Goal: Task Accomplishment & Management: Manage account settings

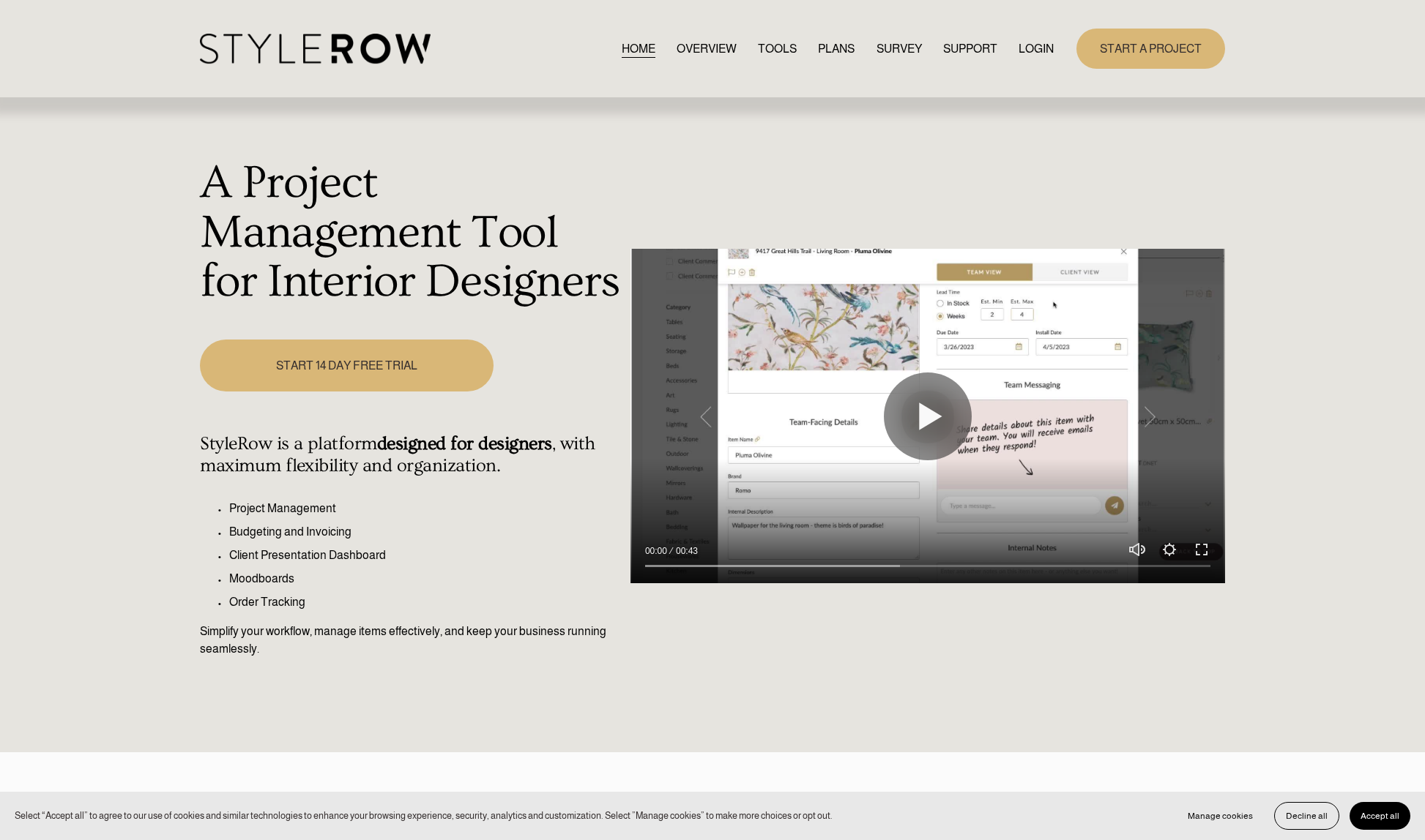
click at [1039, 54] on link "LOGIN" at bounding box center [1035, 49] width 35 height 19
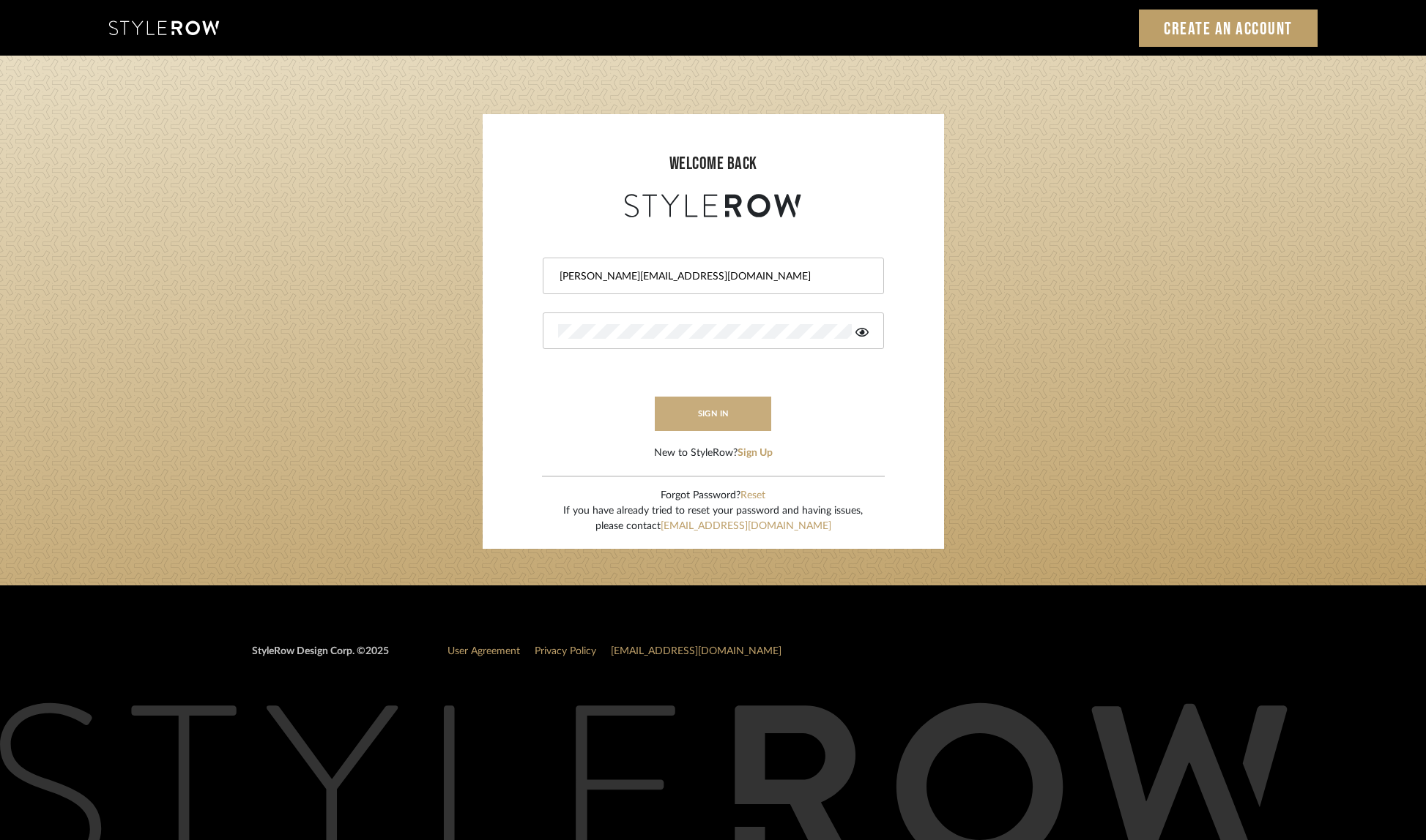
click at [704, 416] on button "sign in" at bounding box center [713, 414] width 117 height 34
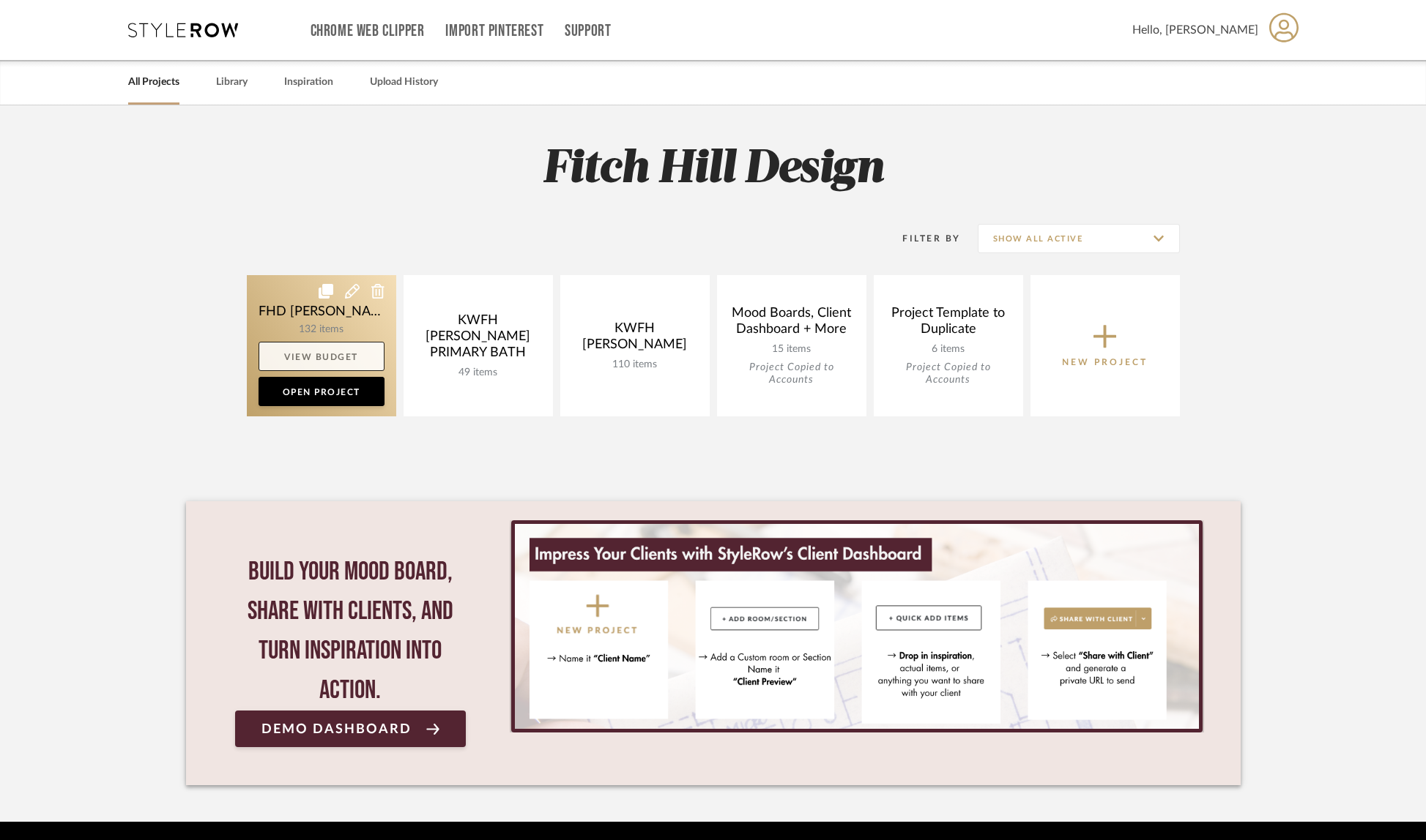
click at [341, 351] on link "View Budget" at bounding box center [322, 356] width 126 height 29
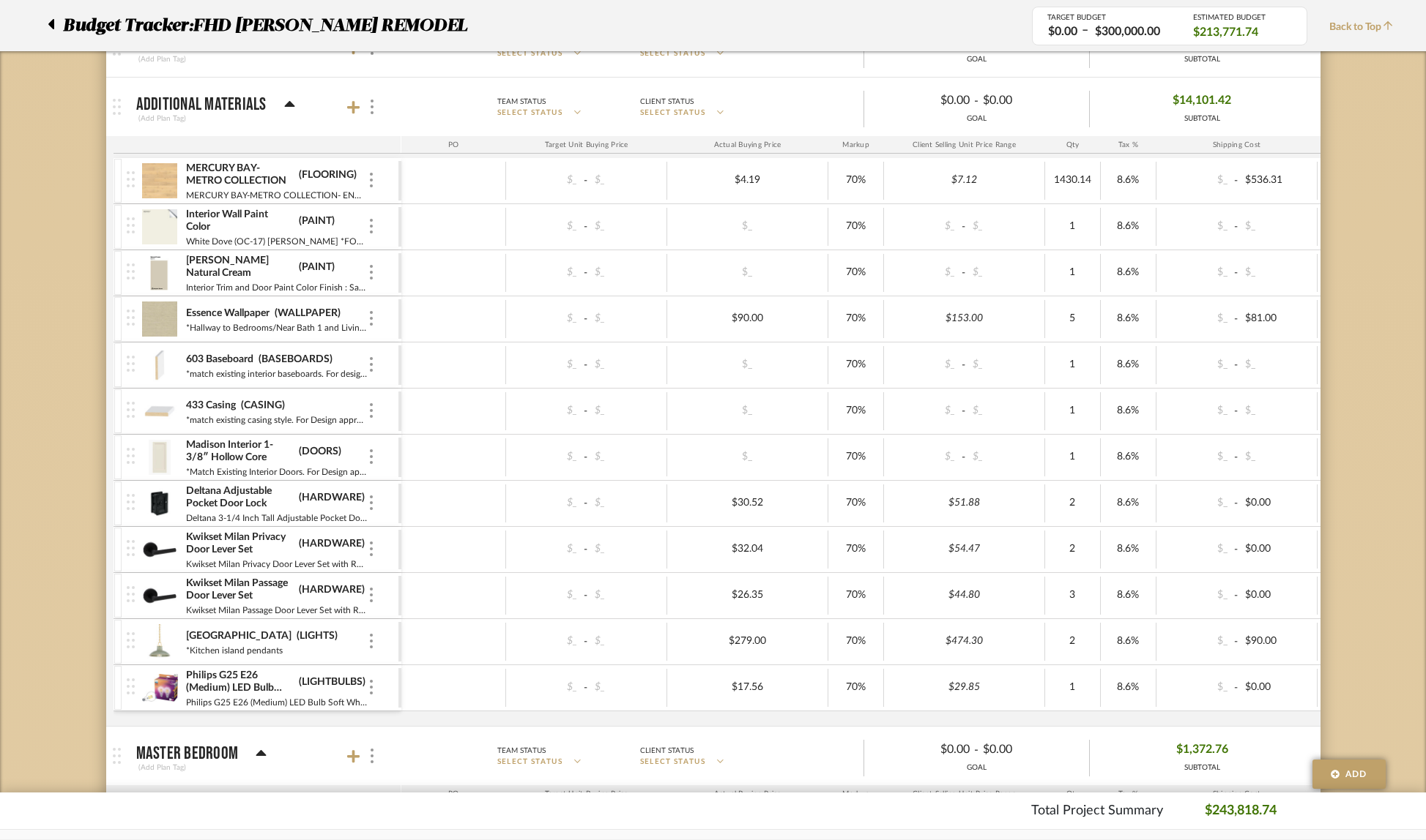
scroll to position [1062, 0]
click at [353, 111] on icon at bounding box center [354, 110] width 13 height 13
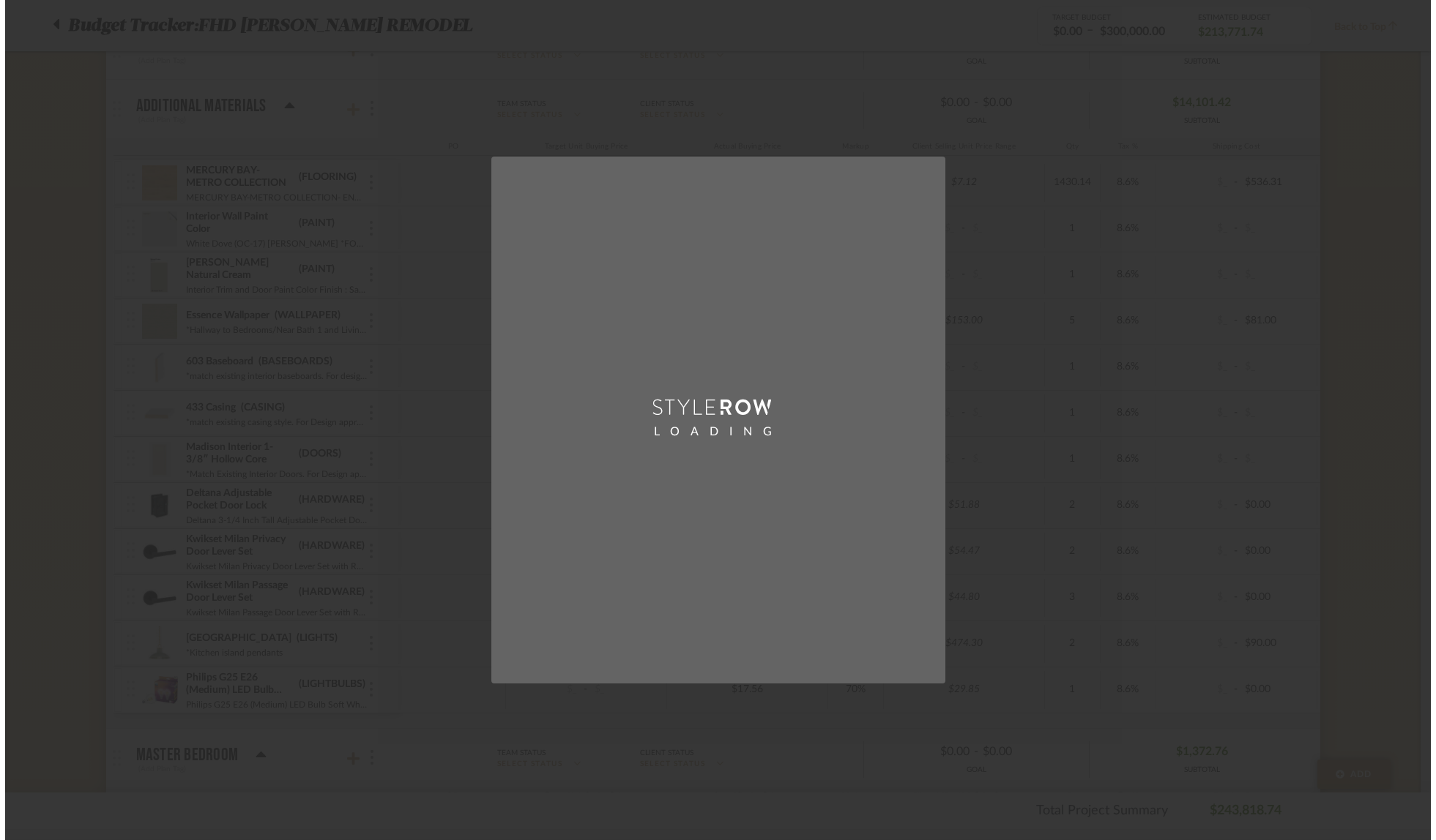
scroll to position [0, 0]
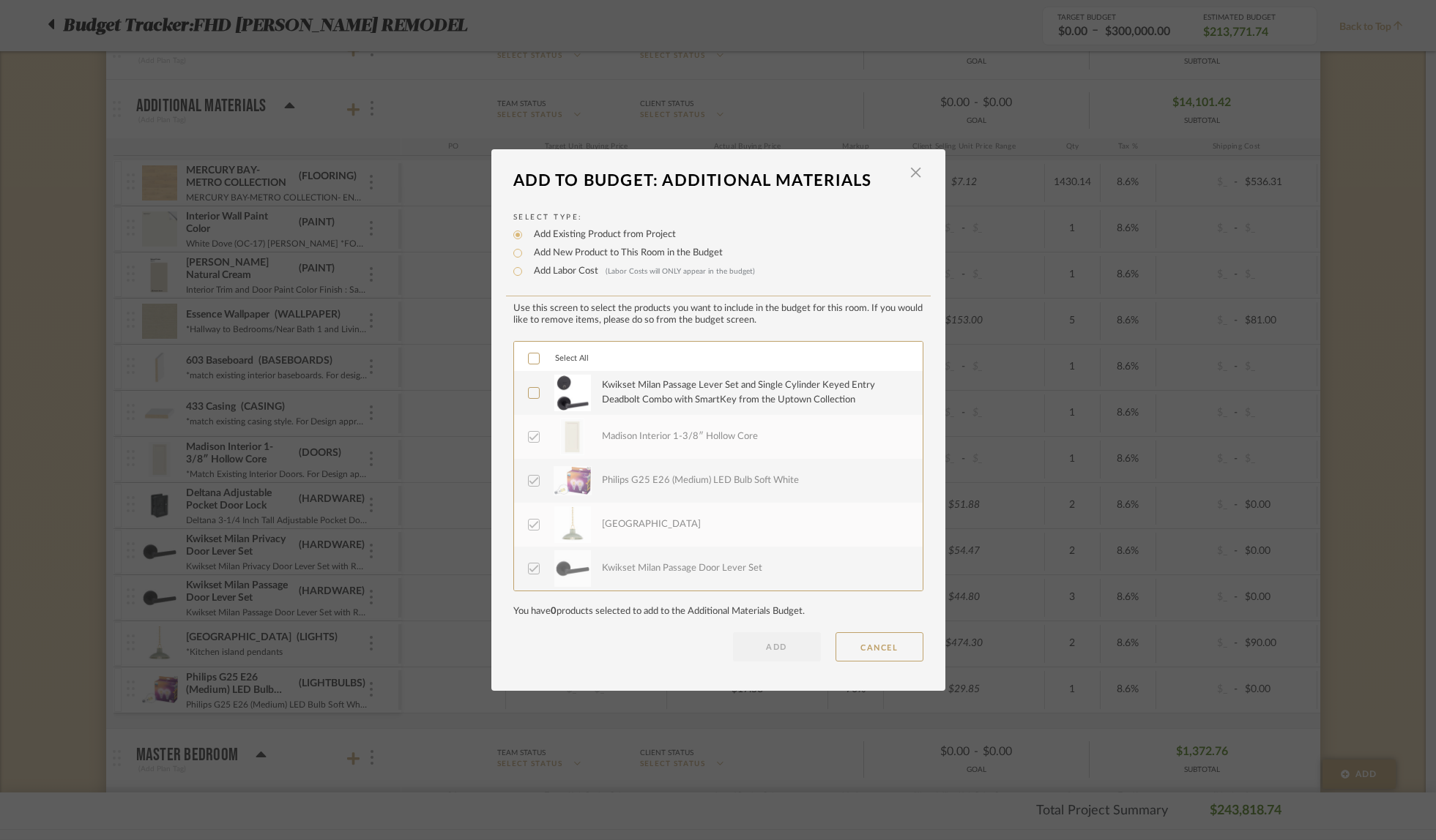
click at [529, 391] on icon at bounding box center [534, 393] width 10 height 10
click at [774, 645] on button "ADD" at bounding box center [777, 646] width 88 height 29
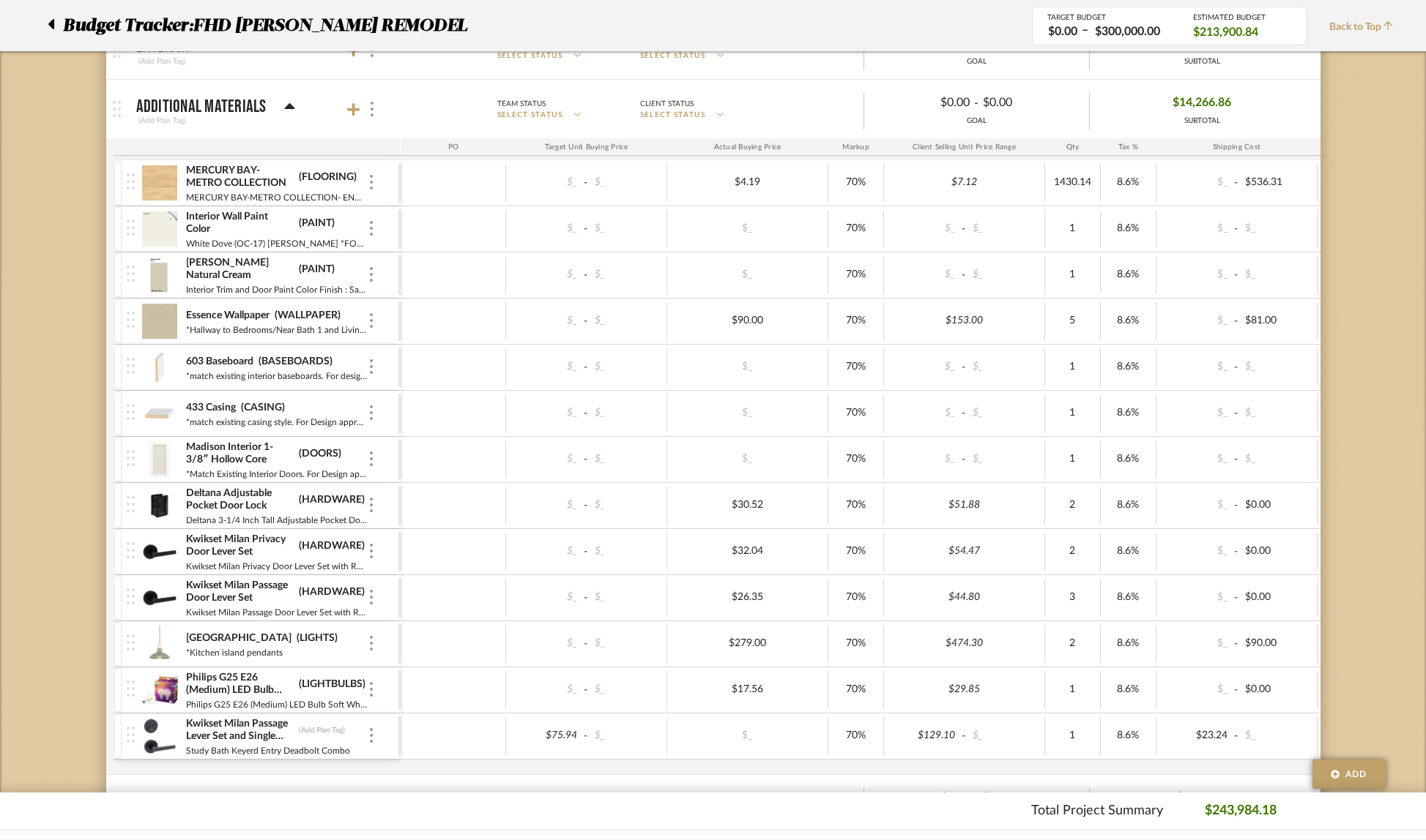
scroll to position [1398, 0]
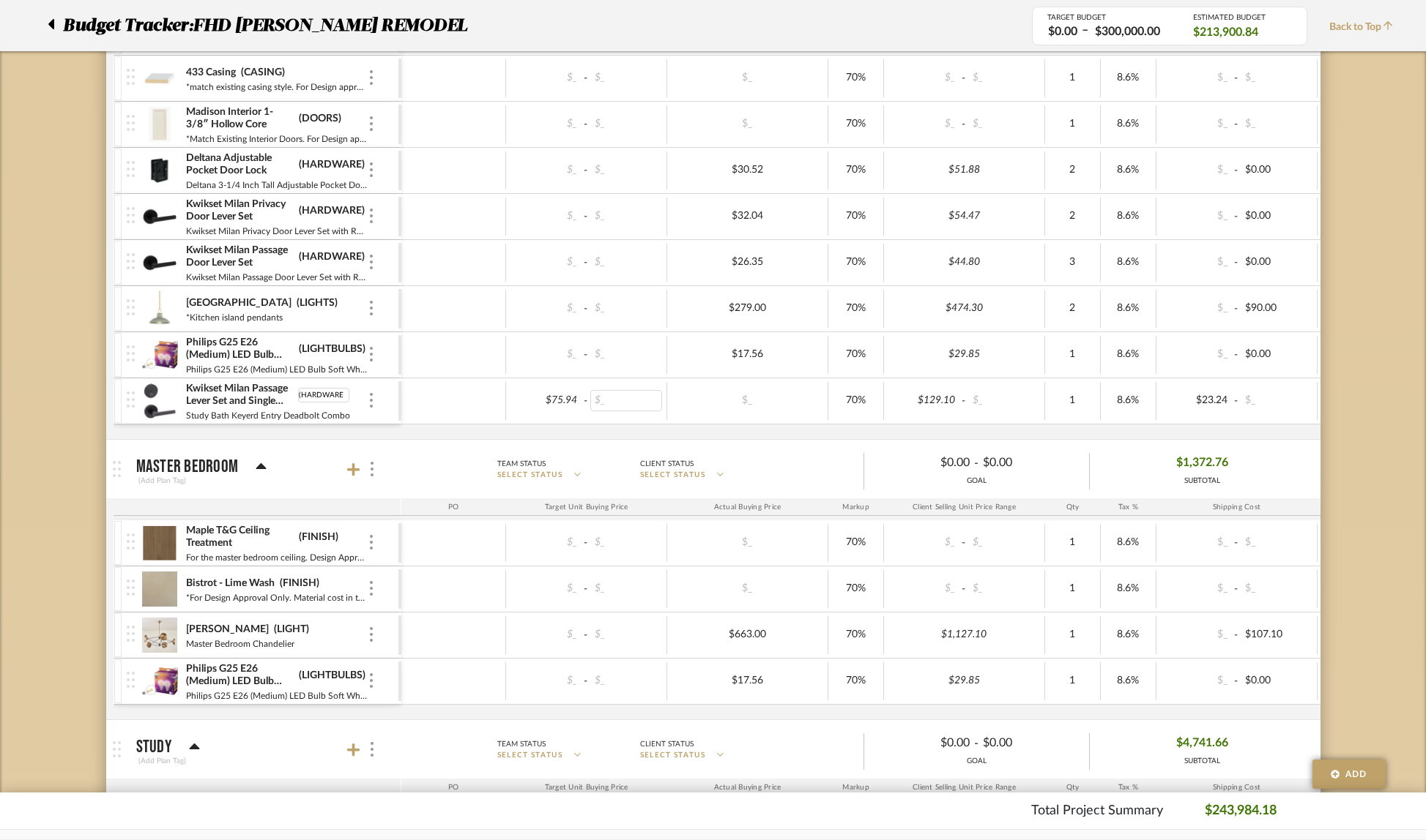
type input "(HARDWARE)"
click at [521, 433] on div "MERCURY BAY-METRO COLLECTION (FLOORING) MERCURY BAY-METRO COLLECTION- ENGINEERE…" at bounding box center [871, 132] width 1515 height 614
click at [1267, 427] on div "MERCURY BAY-METRO COLLECTION (FLOORING) MERCURY BAY-METRO COLLECTION- ENGINEERE…" at bounding box center [871, 132] width 1515 height 614
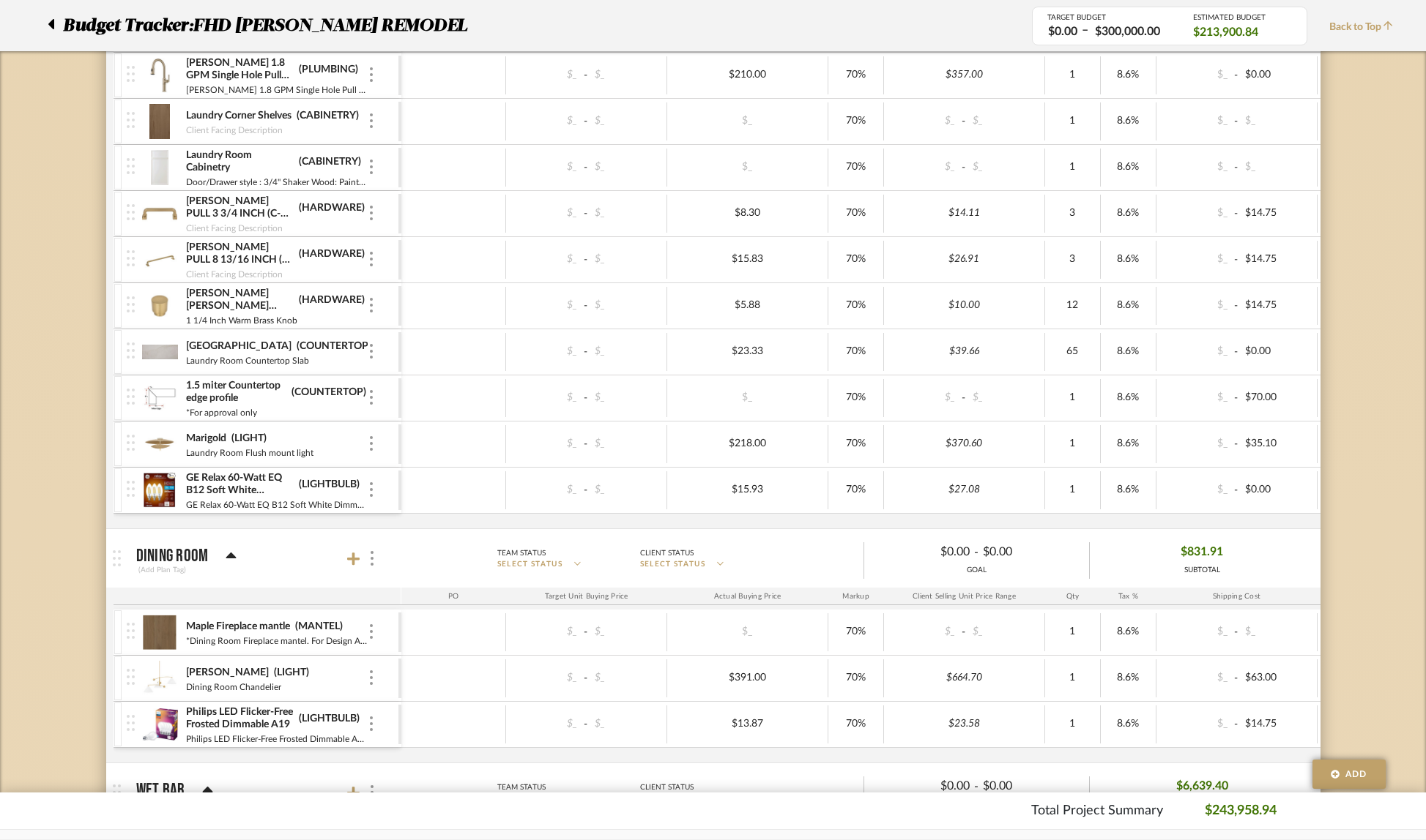
scroll to position [5942, 0]
type input "67.92"
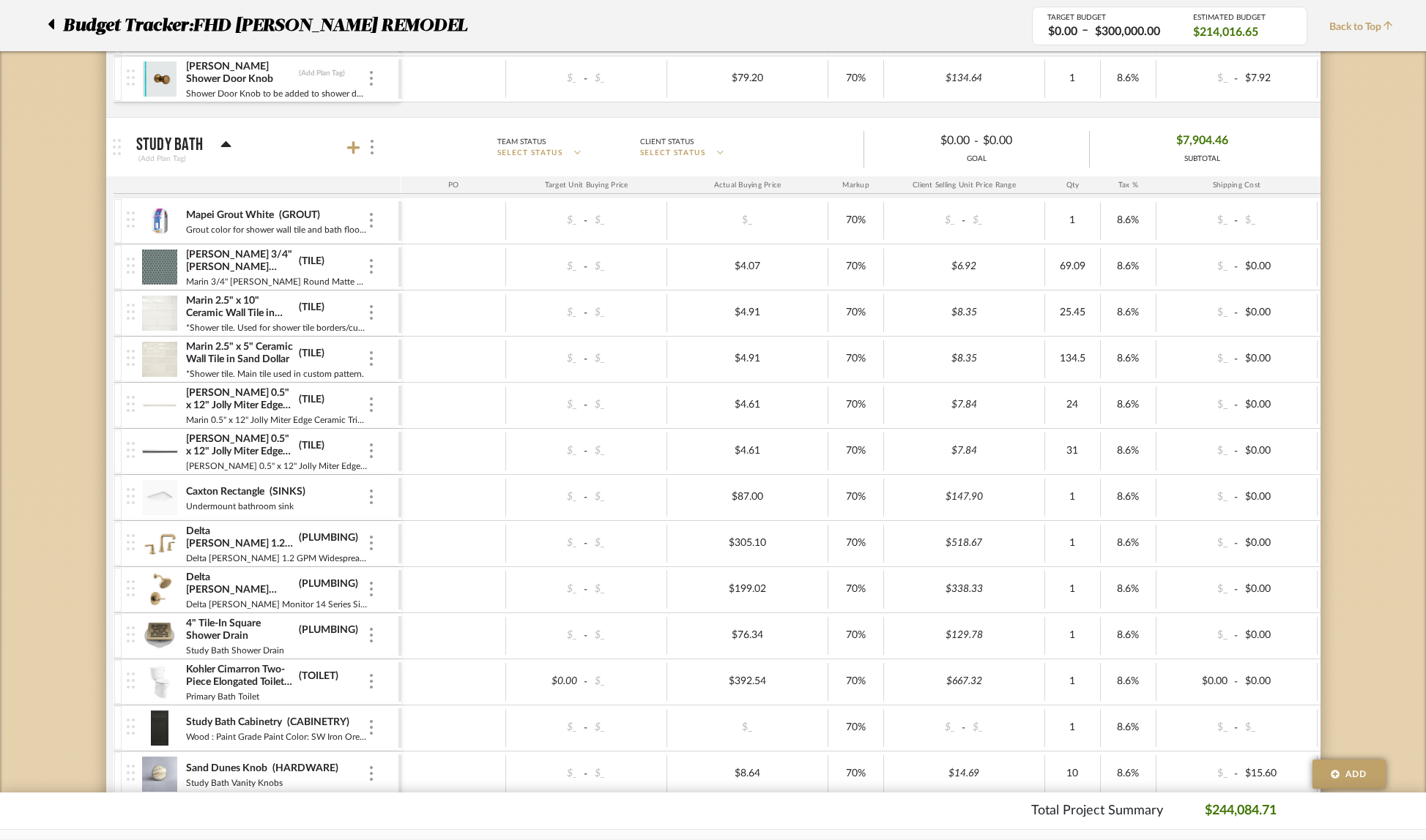
scroll to position [4179, 0]
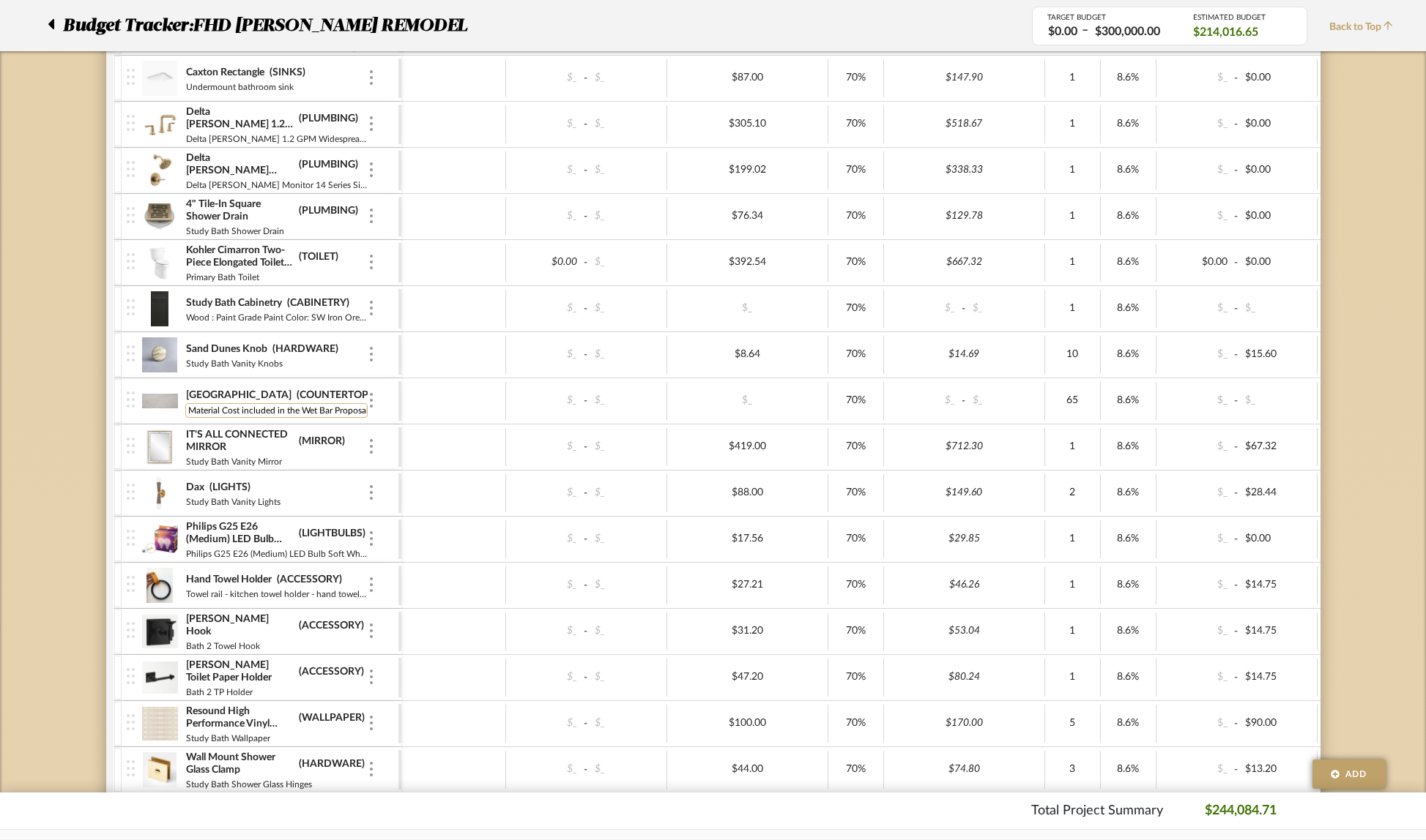
click at [312, 405] on input "Study Bath Countertop. Slab shared with Wet Bar. Material Cost included in the …" at bounding box center [277, 411] width 182 height 15
click at [275, 410] on input "Study Bath Countertop. Slab shared with Wet Bar. Material Cost included in the …" at bounding box center [277, 411] width 182 height 15
click at [215, 413] on input "Study Bath Countertop. Slab shared with Wet Bar. Material Cost included in the …" at bounding box center [277, 411] width 182 height 15
click at [233, 410] on input "Study Bath Countertop. Slab shared with Wet Bar. Material Cost included in the …" at bounding box center [277, 411] width 182 height 15
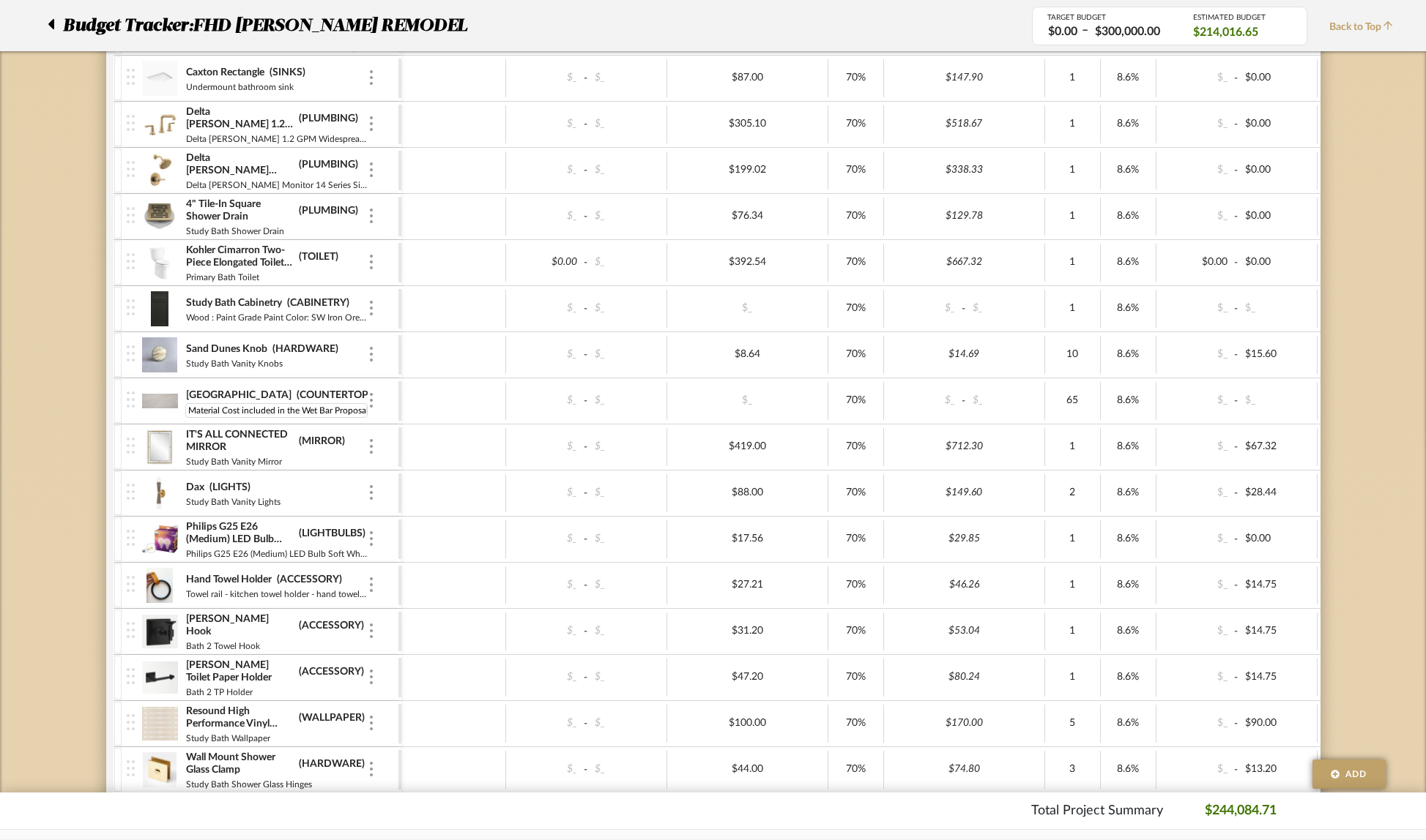
click at [156, 404] on img at bounding box center [160, 401] width 36 height 35
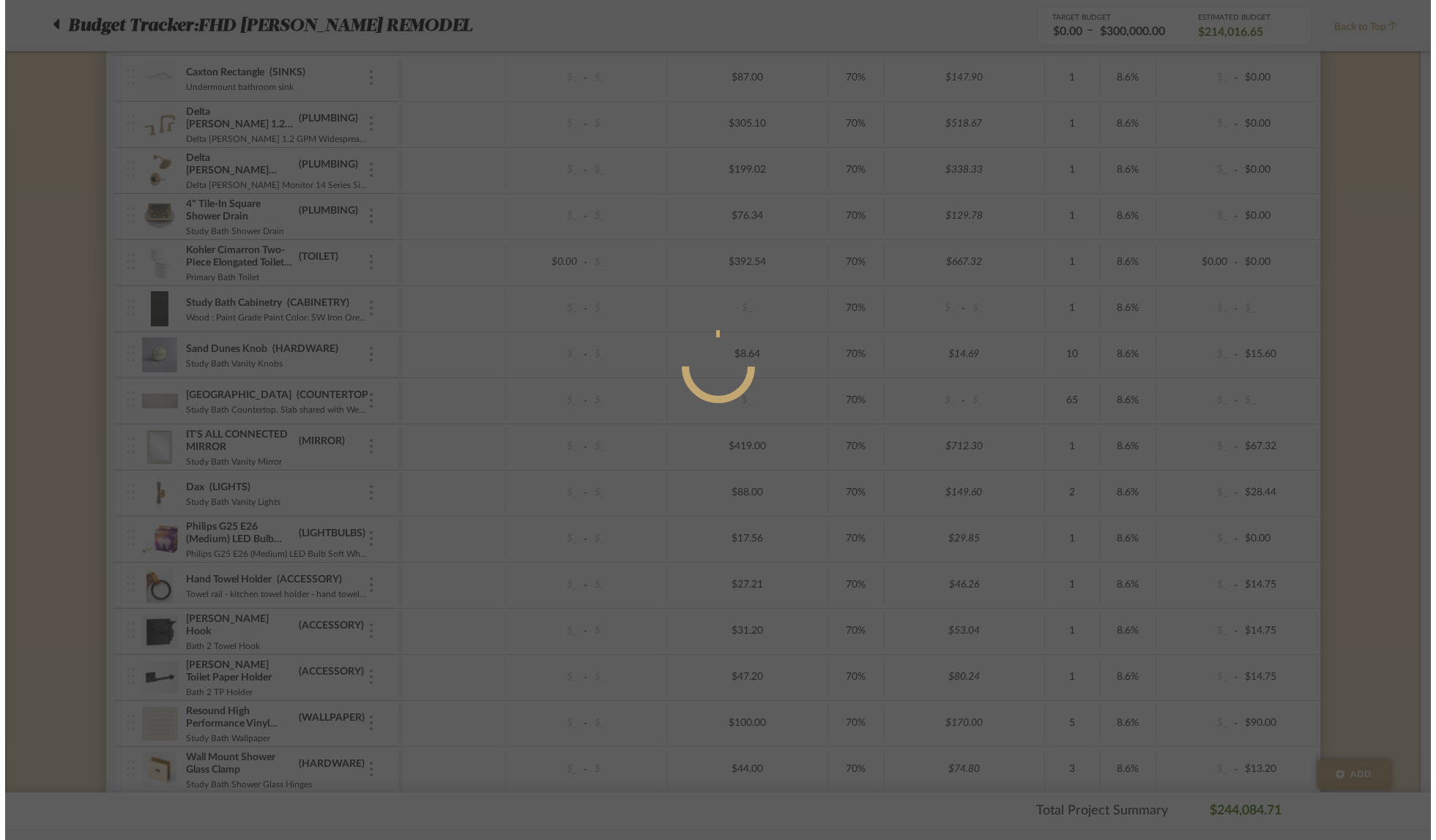
scroll to position [0, 0]
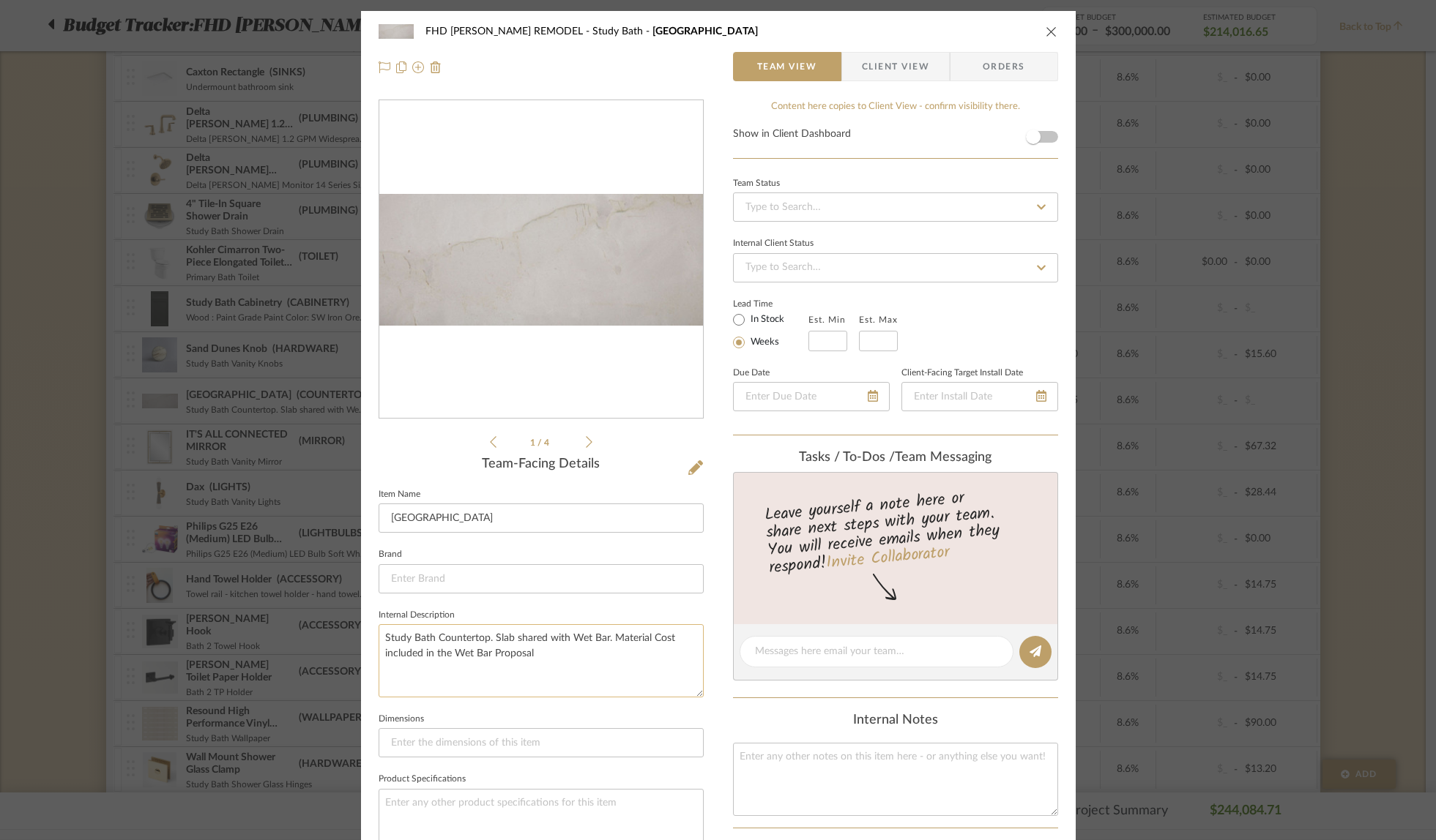
click at [597, 637] on textarea "Study Bath Countertop. Slab shared with Wet Bar. Material Cost included in the …" at bounding box center [540, 660] width 325 height 72
click at [599, 639] on textarea "Study Bath Countertop. Slab shared with Wet Bar. Material Cost included in the …" at bounding box center [540, 660] width 325 height 72
click at [478, 658] on textarea "Study Bath Countertop. Slab shared with Wet Bar & laundry. Material Cost includ…" at bounding box center [540, 660] width 325 height 72
drag, startPoint x: 472, startPoint y: 649, endPoint x: 508, endPoint y: 655, distance: 36.5
click at [508, 655] on textarea "Study Bath Countertop. Slab shared with Wet Bar & laundry. Material Cost includ…" at bounding box center [540, 660] width 325 height 72
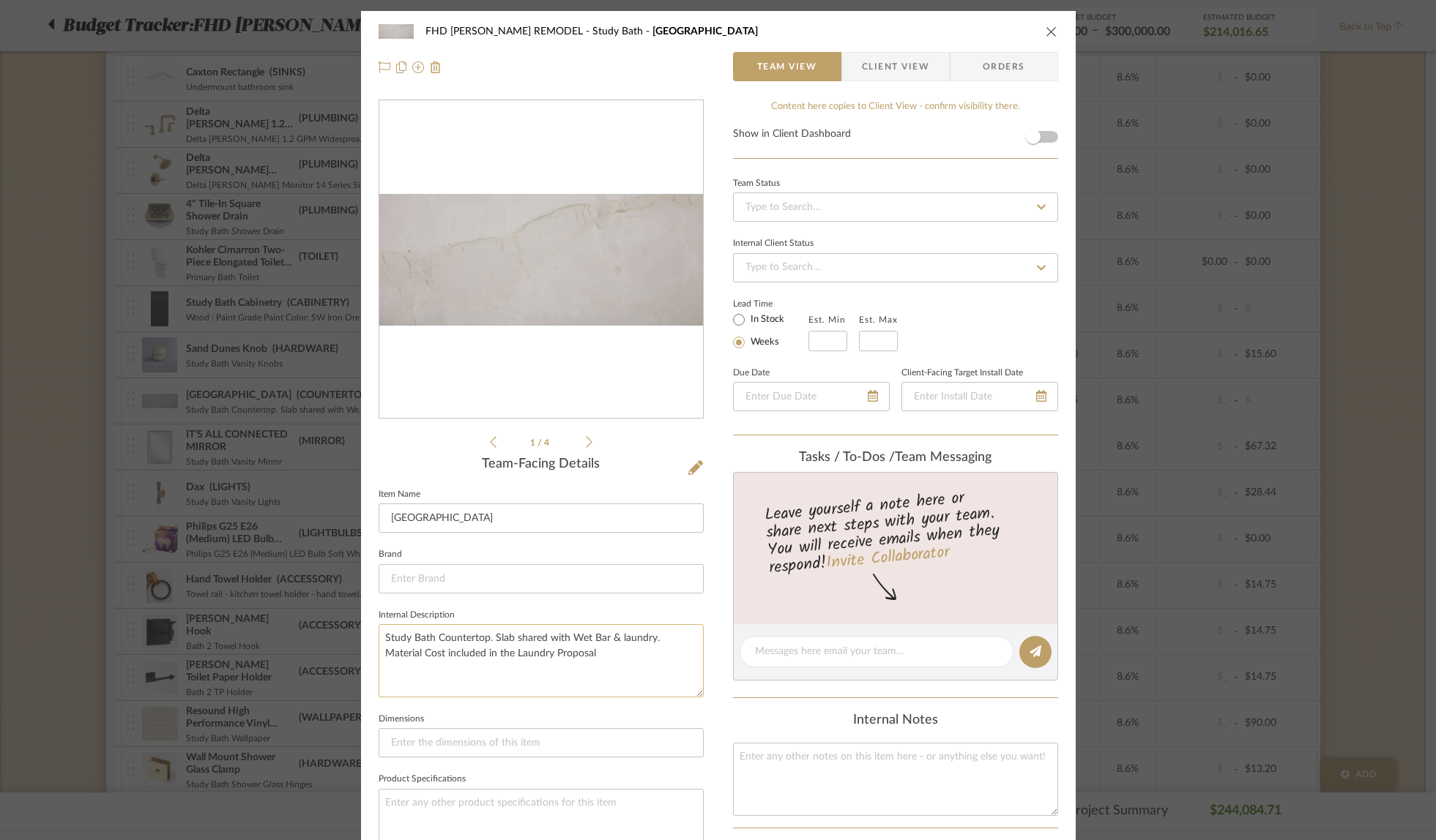
click at [671, 629] on textarea "Study Bath Countertop. Slab shared with Wet Bar & laundry. Material Cost includ…" at bounding box center [540, 660] width 325 height 72
type textarea "Study Bath Countertop. Slab shared with Wet Bar & laundry. Material Cost includ…"
click at [1046, 33] on icon "close" at bounding box center [1052, 31] width 12 height 12
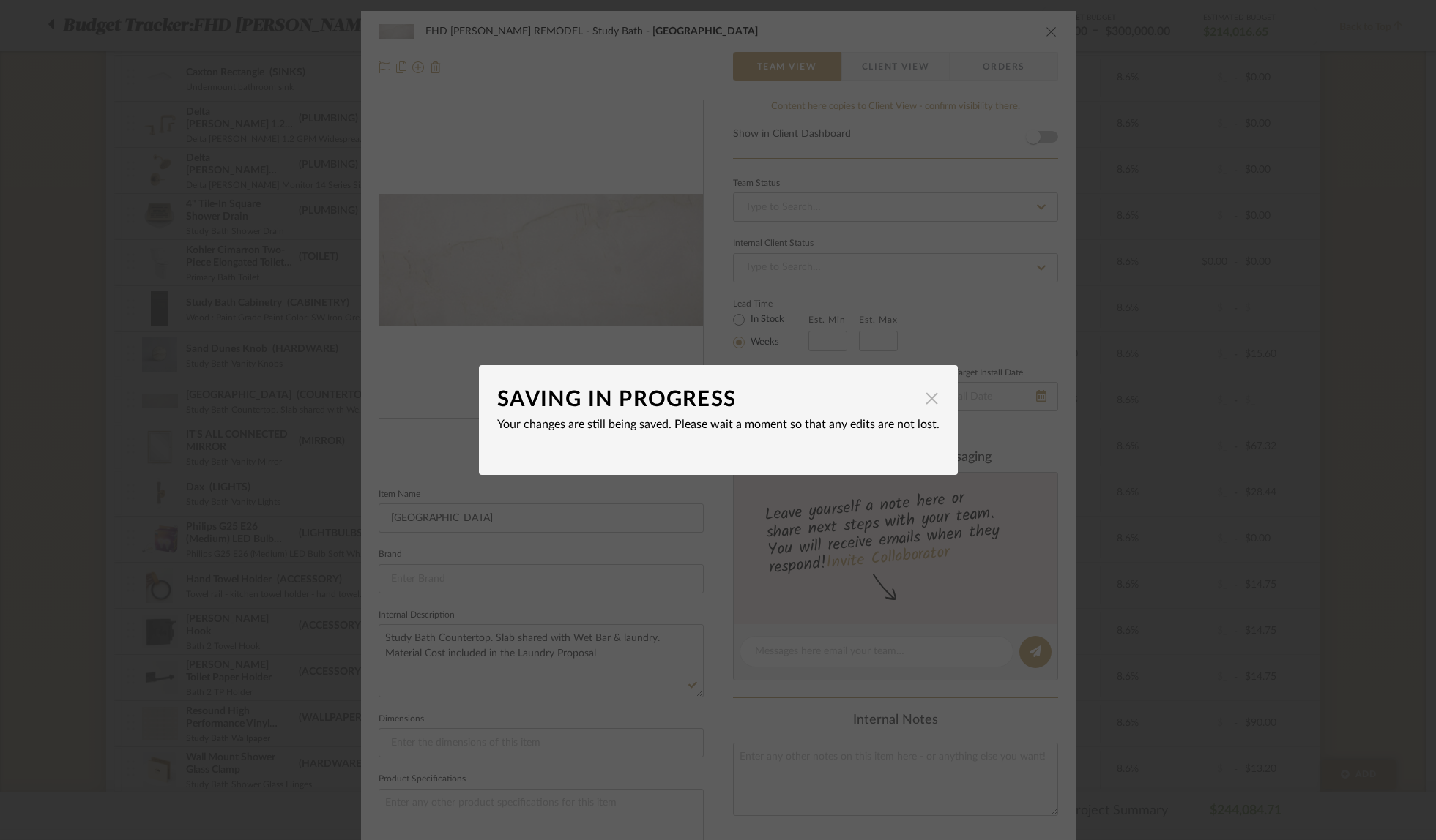
click at [931, 396] on span "button" at bounding box center [931, 398] width 29 height 29
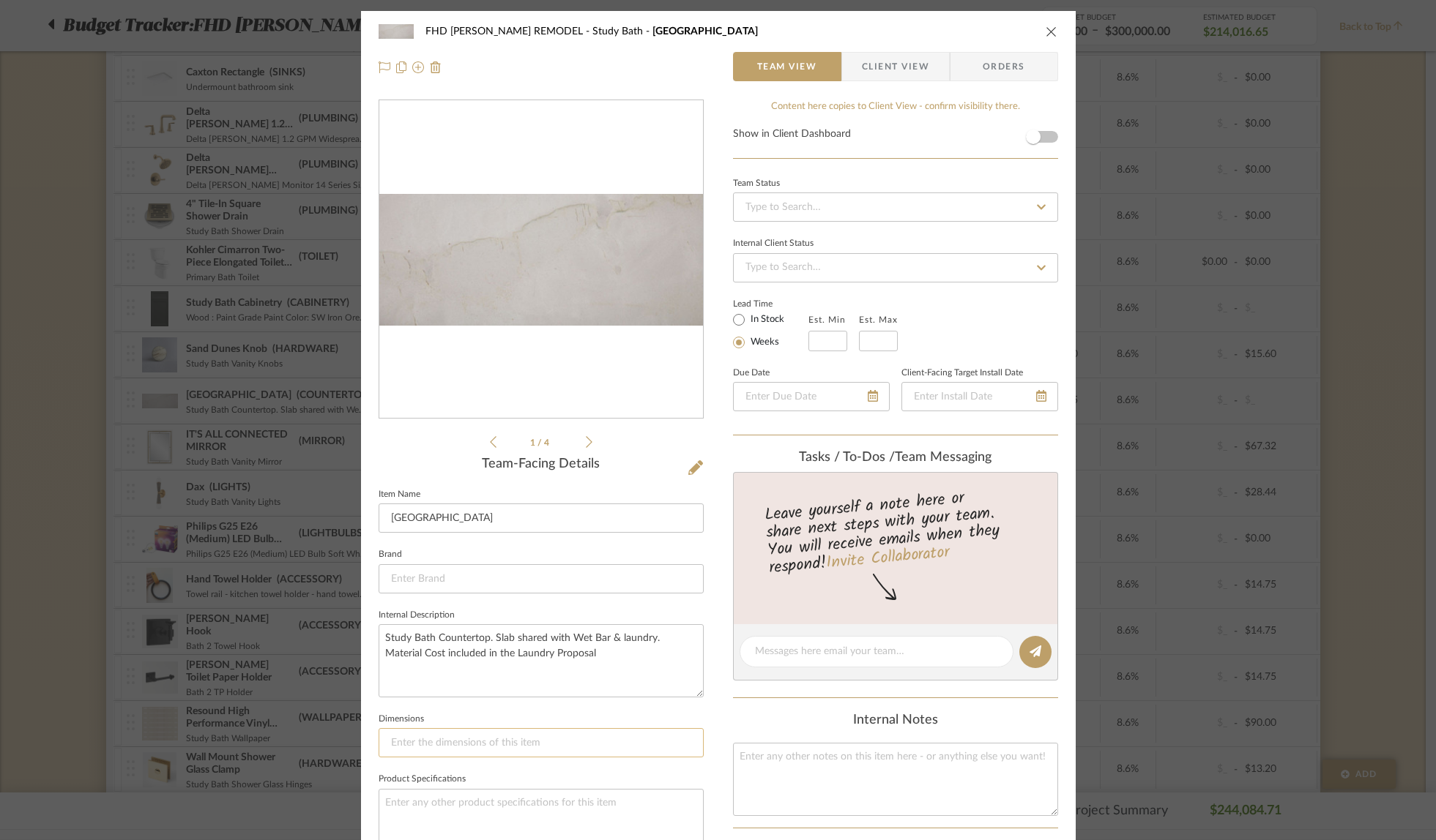
click at [493, 735] on input at bounding box center [540, 743] width 325 height 29
drag, startPoint x: 462, startPoint y: 737, endPoint x: 339, endPoint y: 737, distance: 123.0
click at [339, 737] on mat-dialog-content "FHD NICHOLS REMODEL Study Bath Dakar Team View Client View Orders 1 / 4 Team-Fa…" at bounding box center [718, 685] width 797 height 1349
type input "127 x 77""
click at [1046, 29] on icon "close" at bounding box center [1052, 31] width 12 height 12
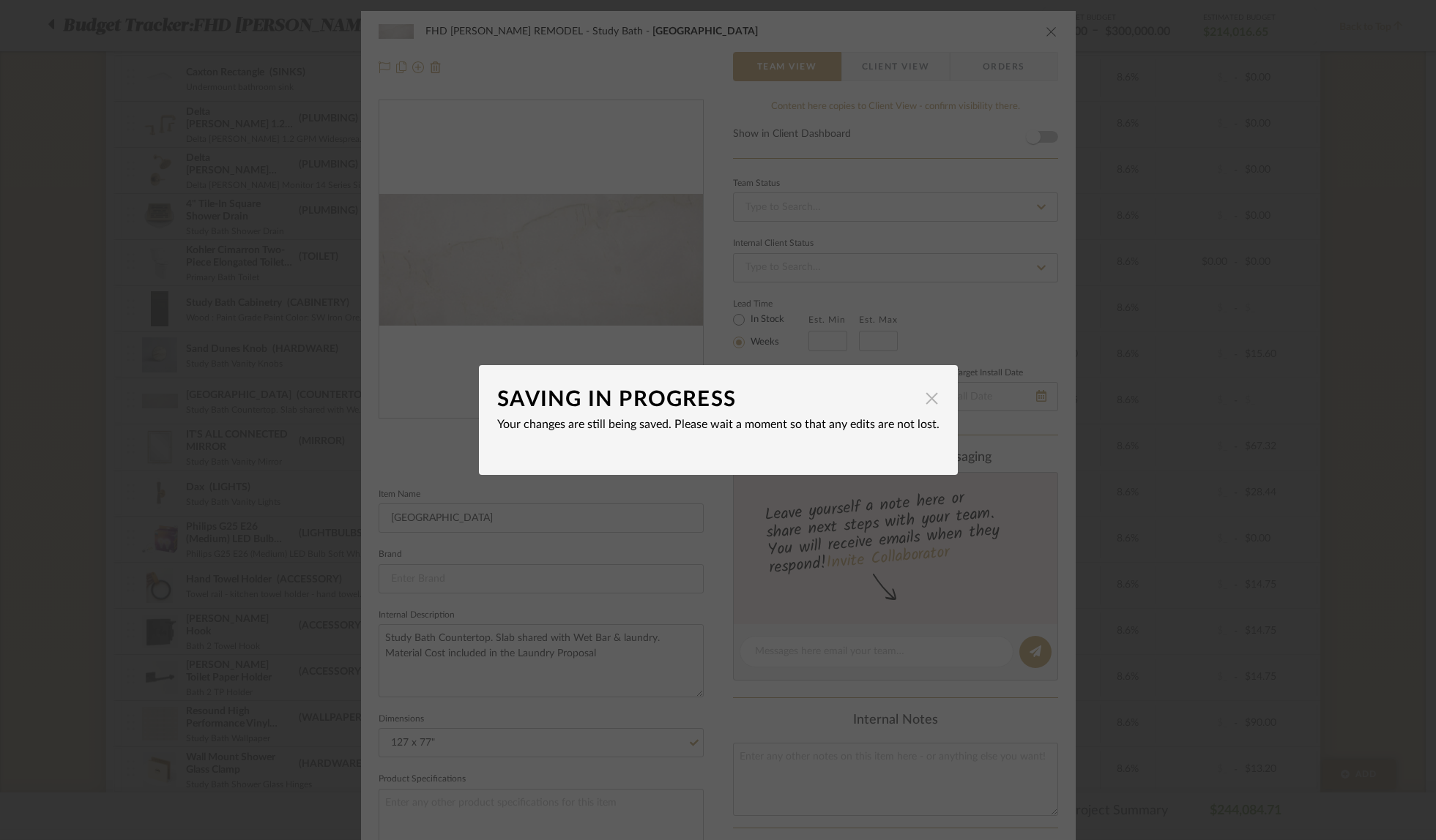
click at [928, 400] on span "button" at bounding box center [931, 398] width 29 height 29
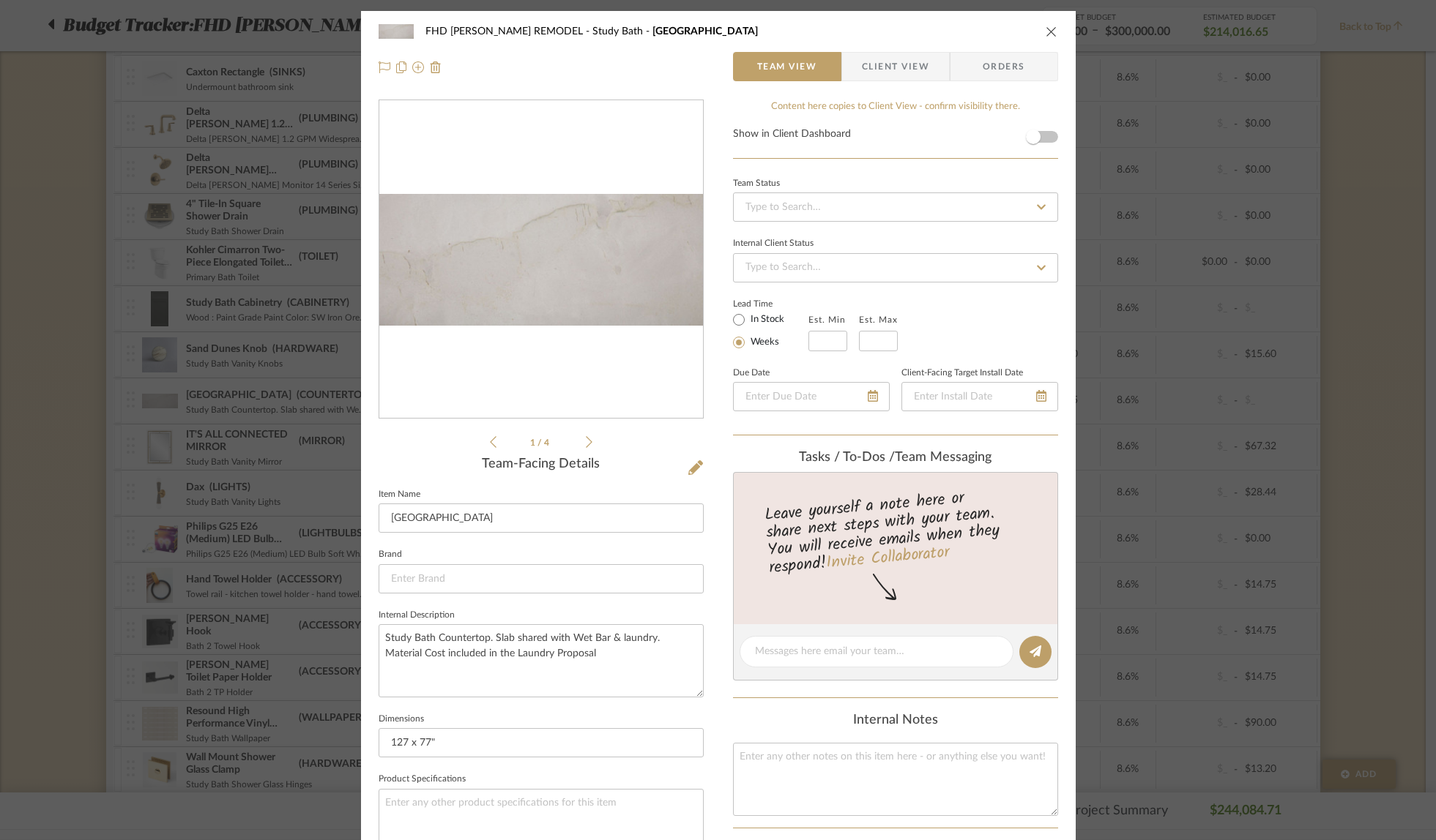
click at [1048, 29] on icon "close" at bounding box center [1052, 31] width 12 height 12
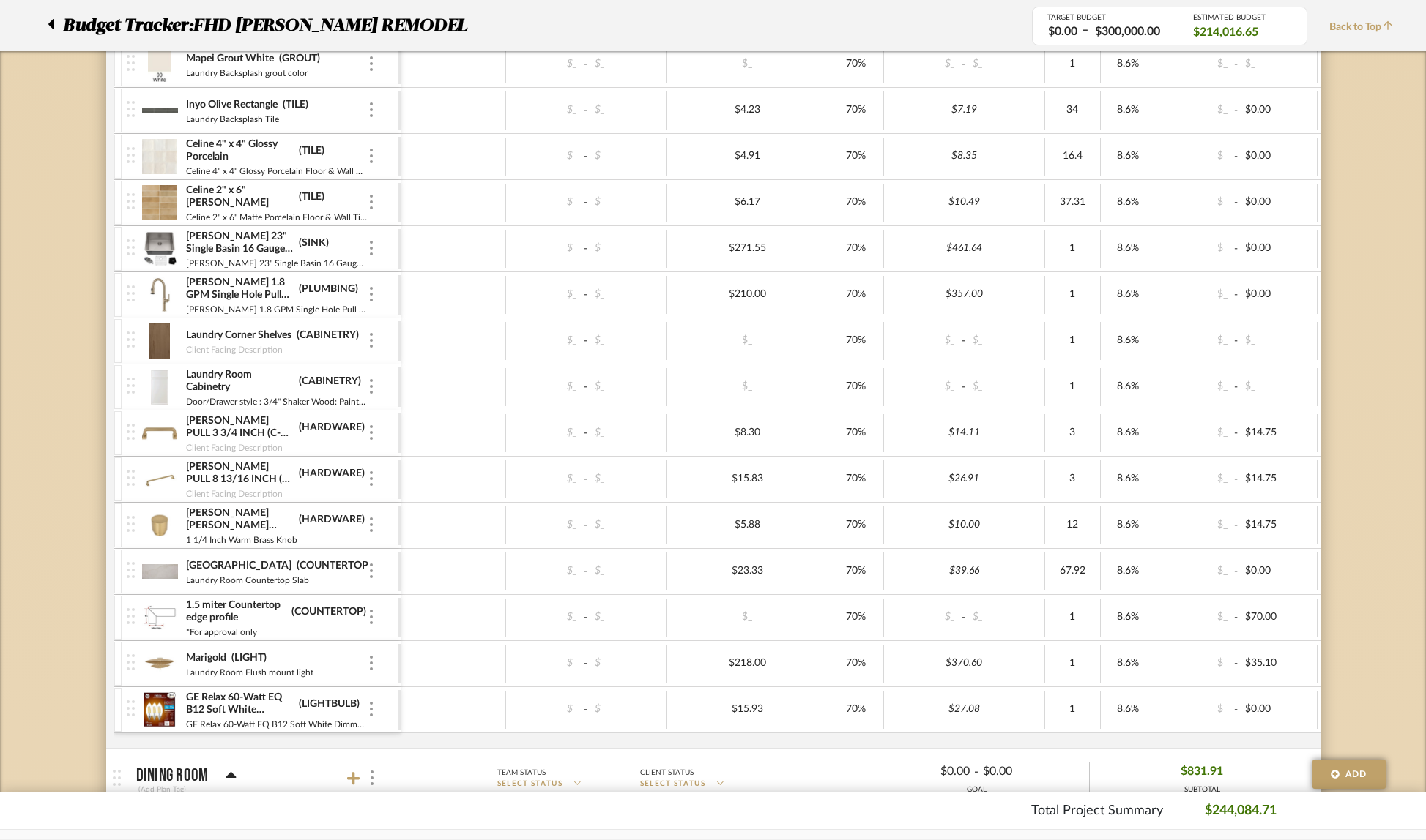
scroll to position [5727, 0]
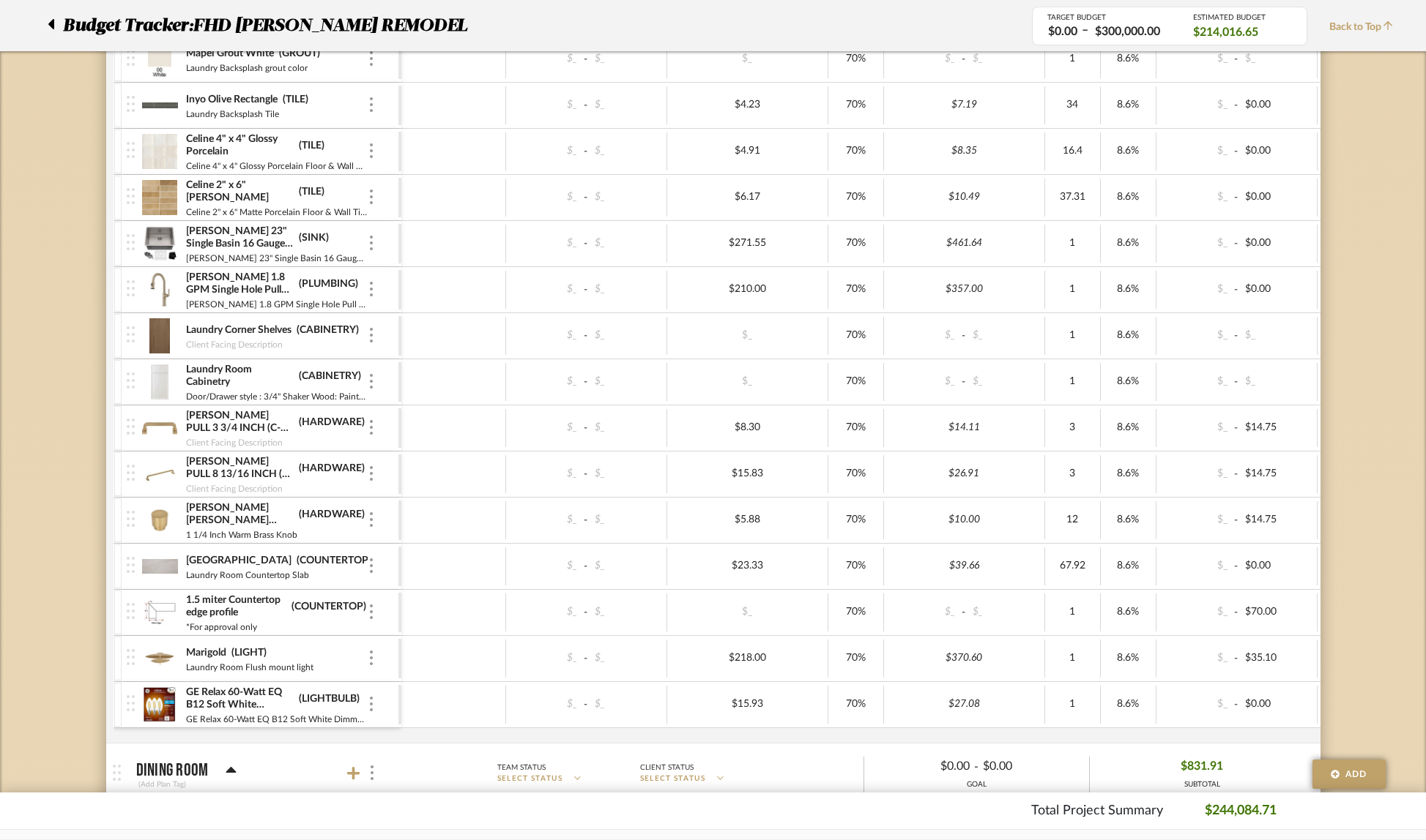
click at [150, 570] on img at bounding box center [160, 566] width 36 height 35
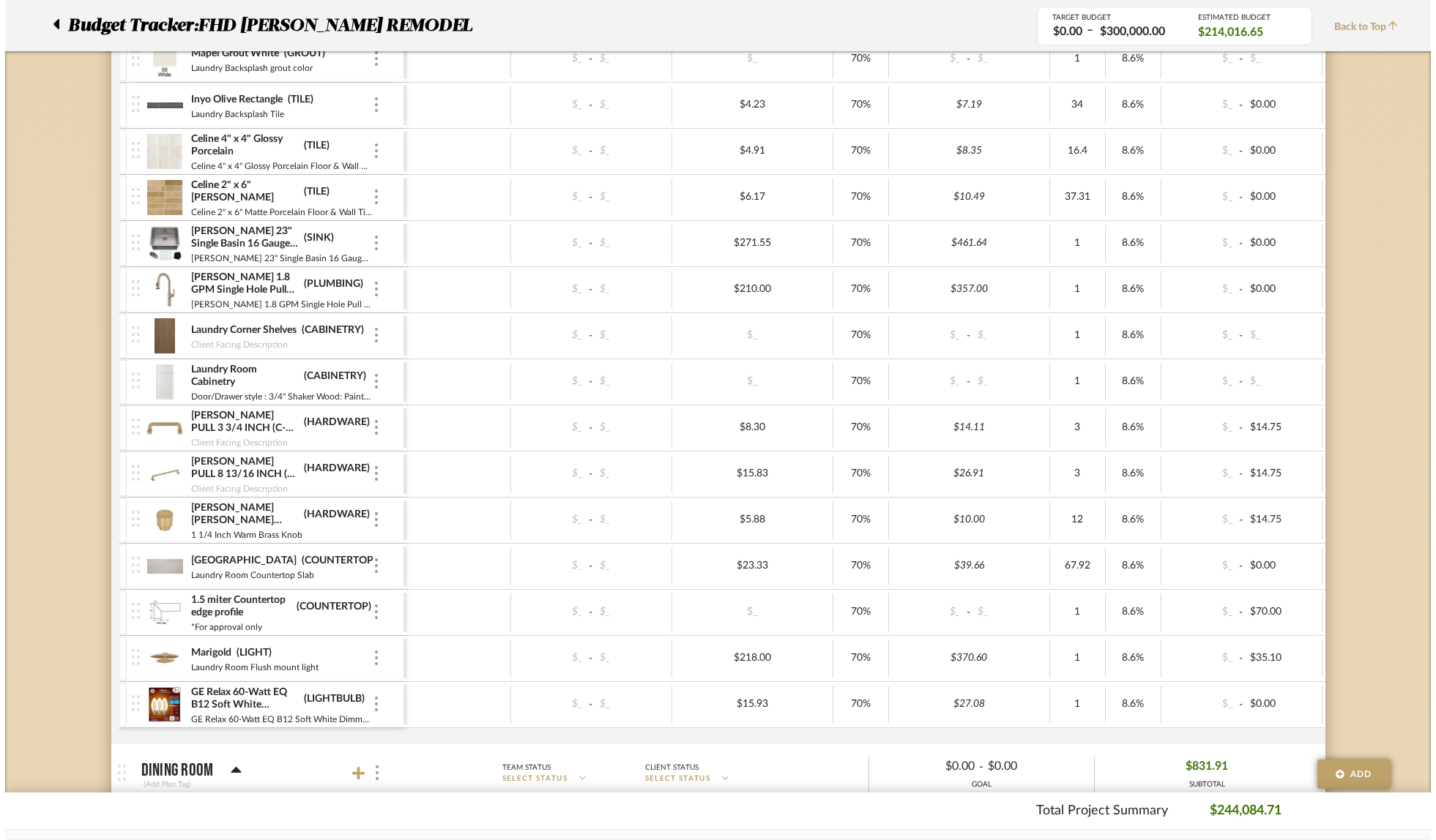
scroll to position [0, 0]
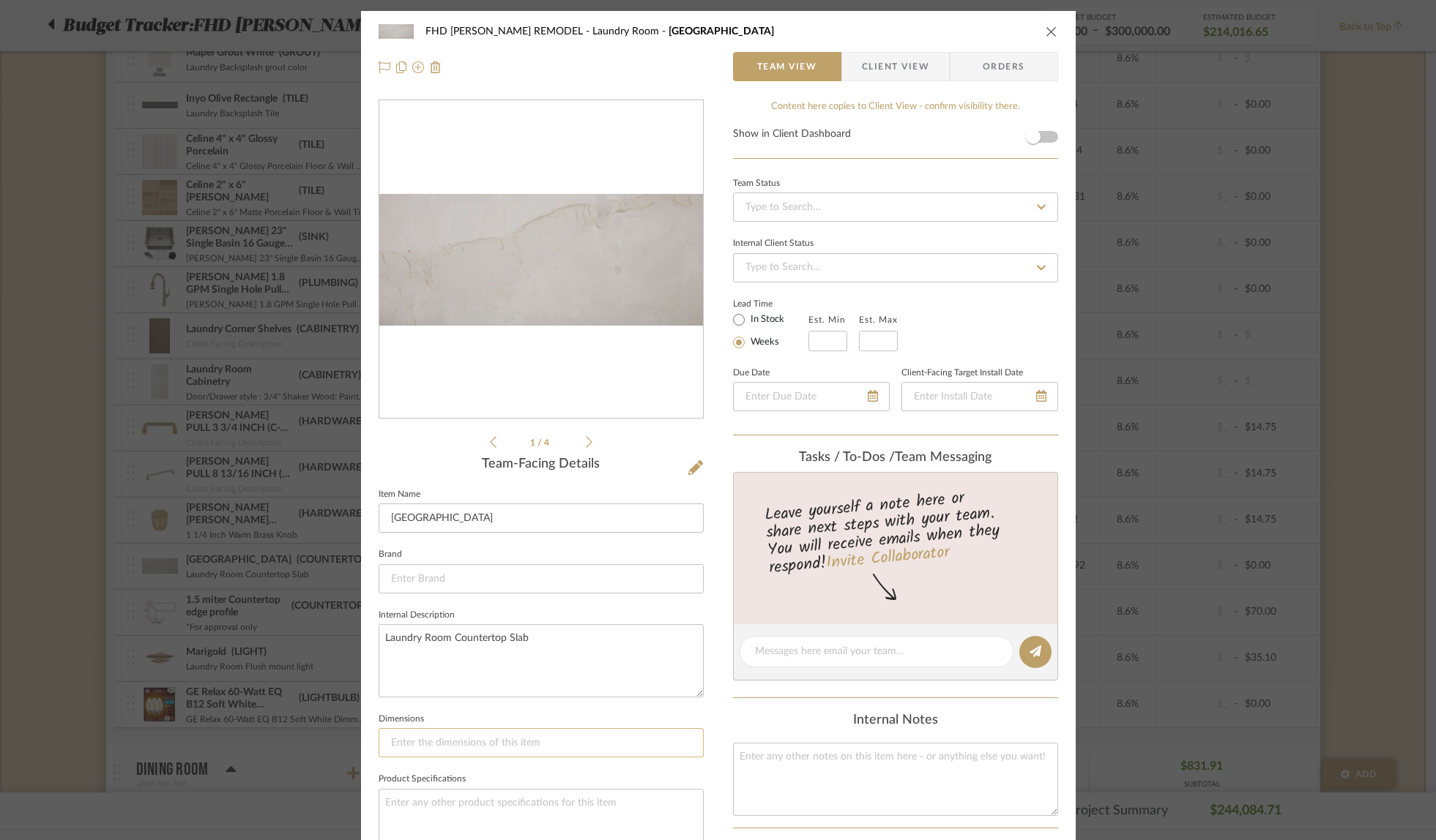
click at [407, 735] on input at bounding box center [540, 743] width 325 height 29
paste input "127 x 77""
type input "127 x 77""
click at [1046, 31] on icon "close" at bounding box center [1052, 31] width 12 height 12
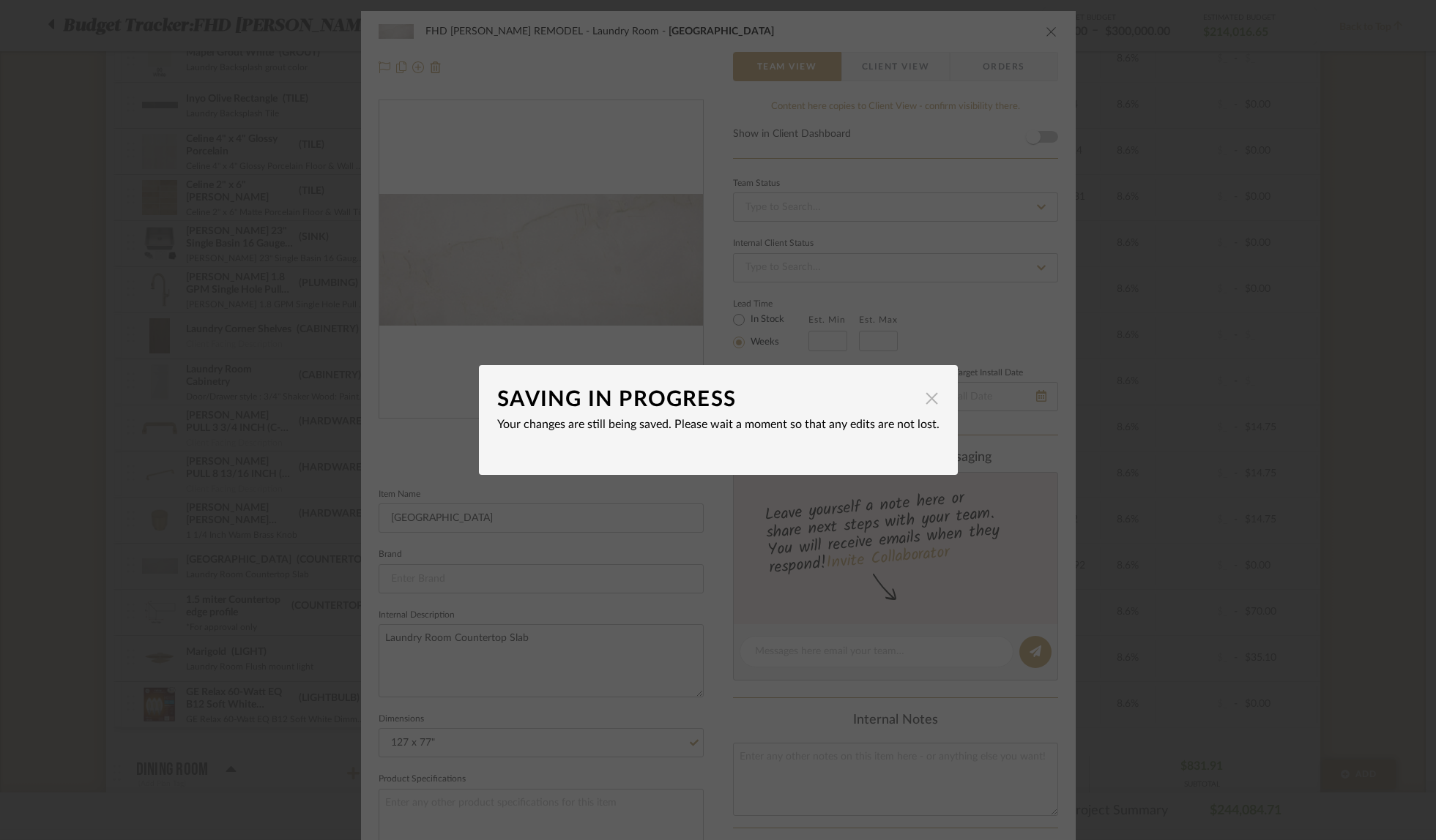
click at [922, 402] on span "button" at bounding box center [931, 398] width 29 height 29
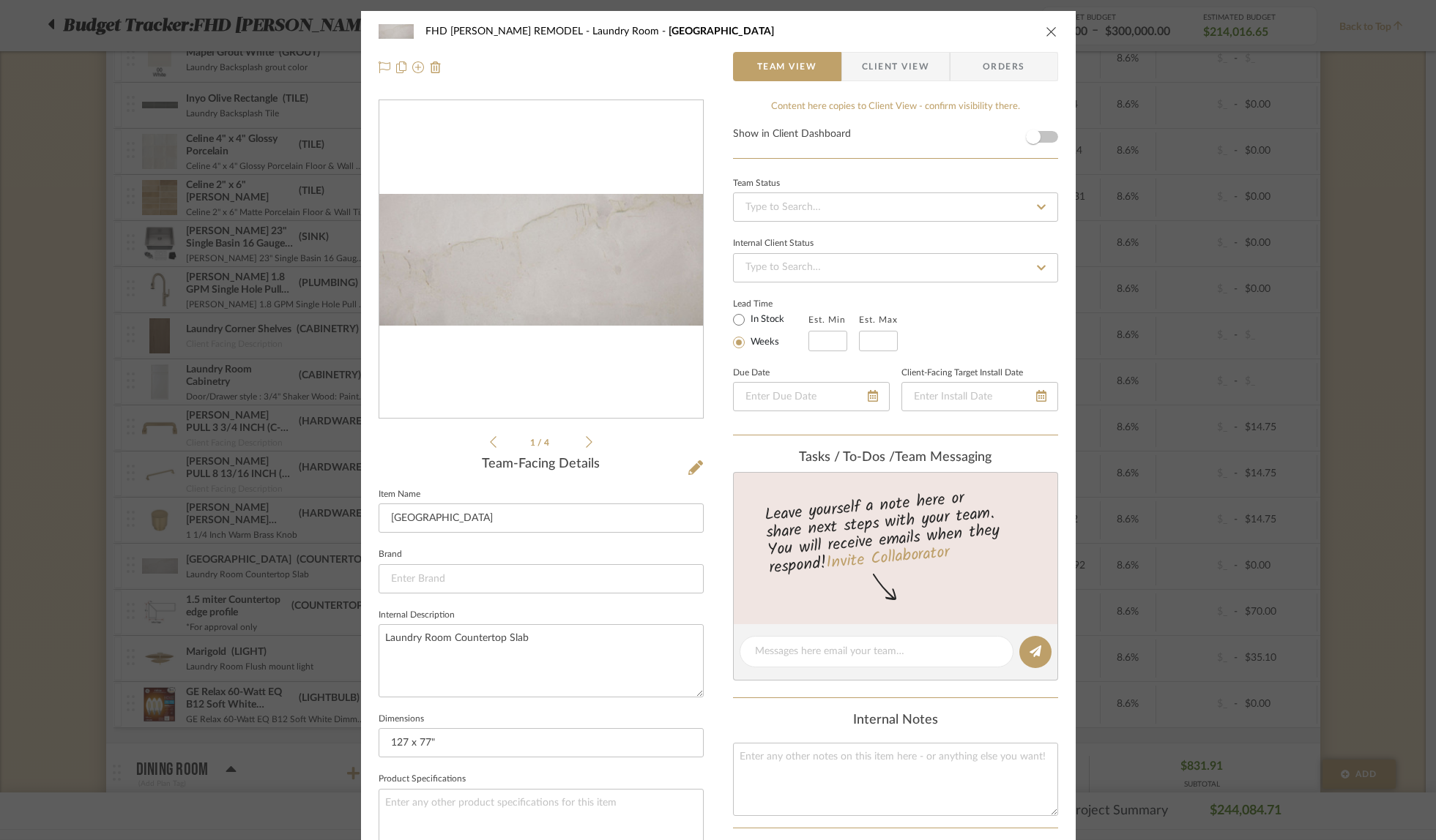
click at [1046, 31] on icon "close" at bounding box center [1052, 31] width 12 height 12
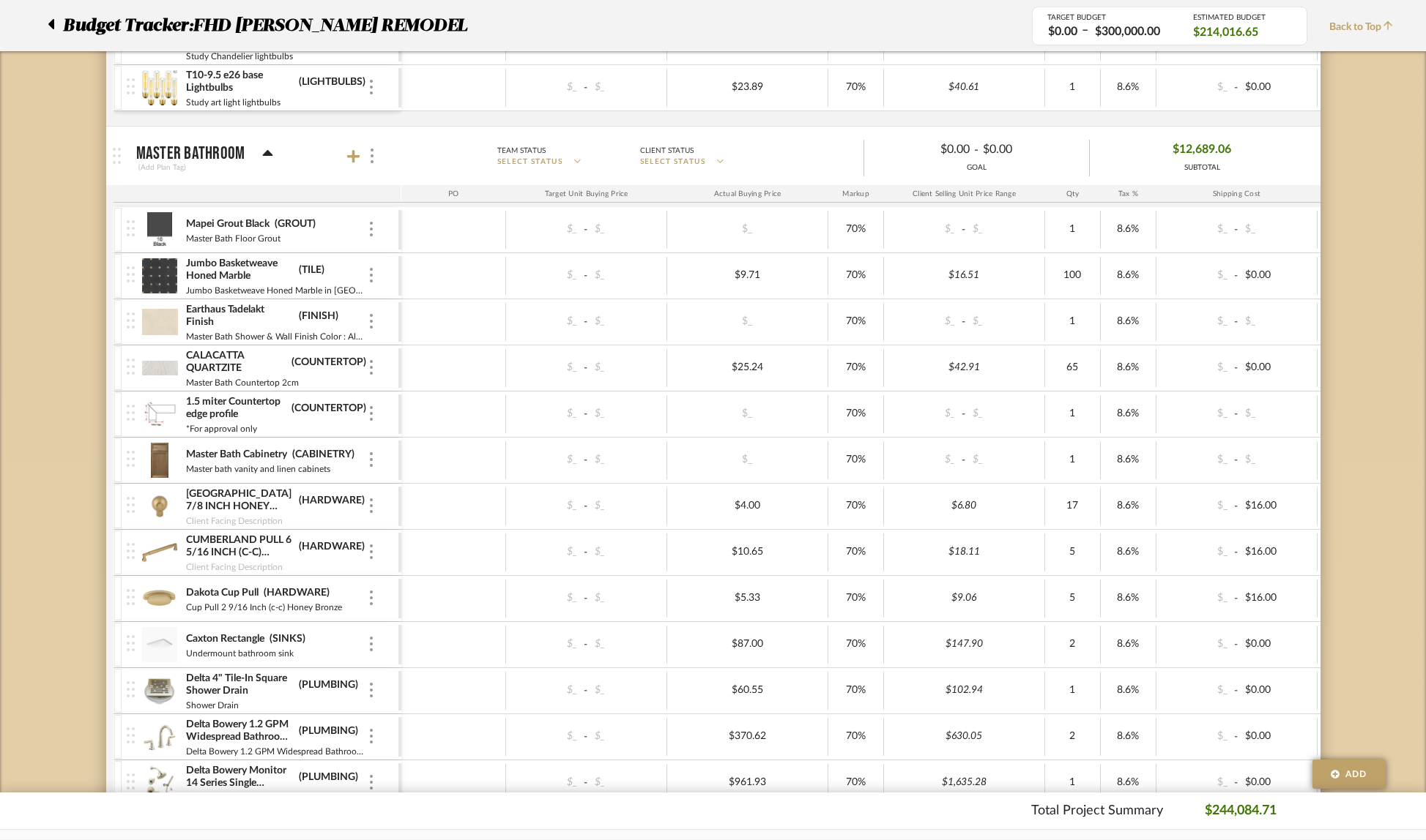
scroll to position [2548, 0]
type input "67.92"
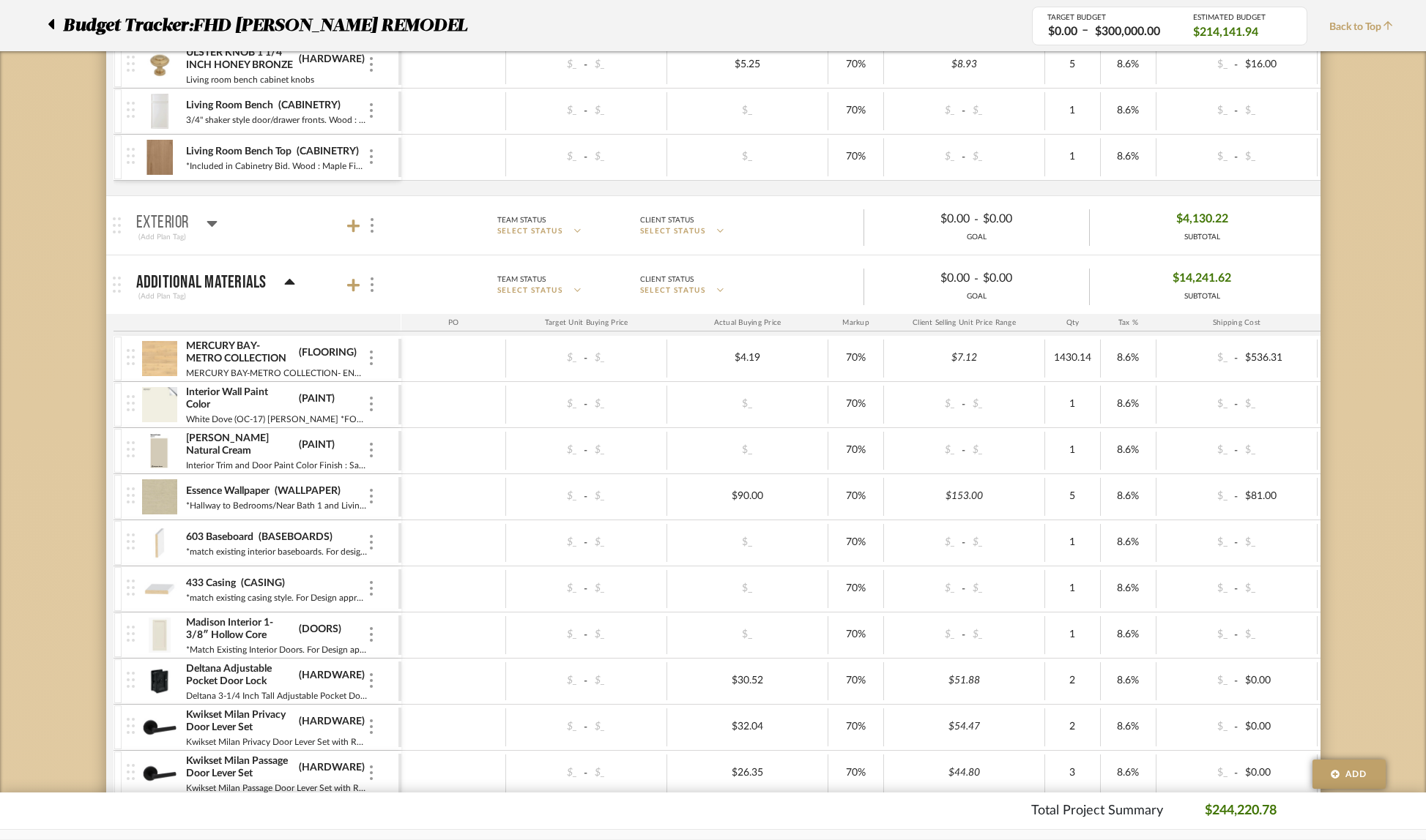
scroll to position [799, 0]
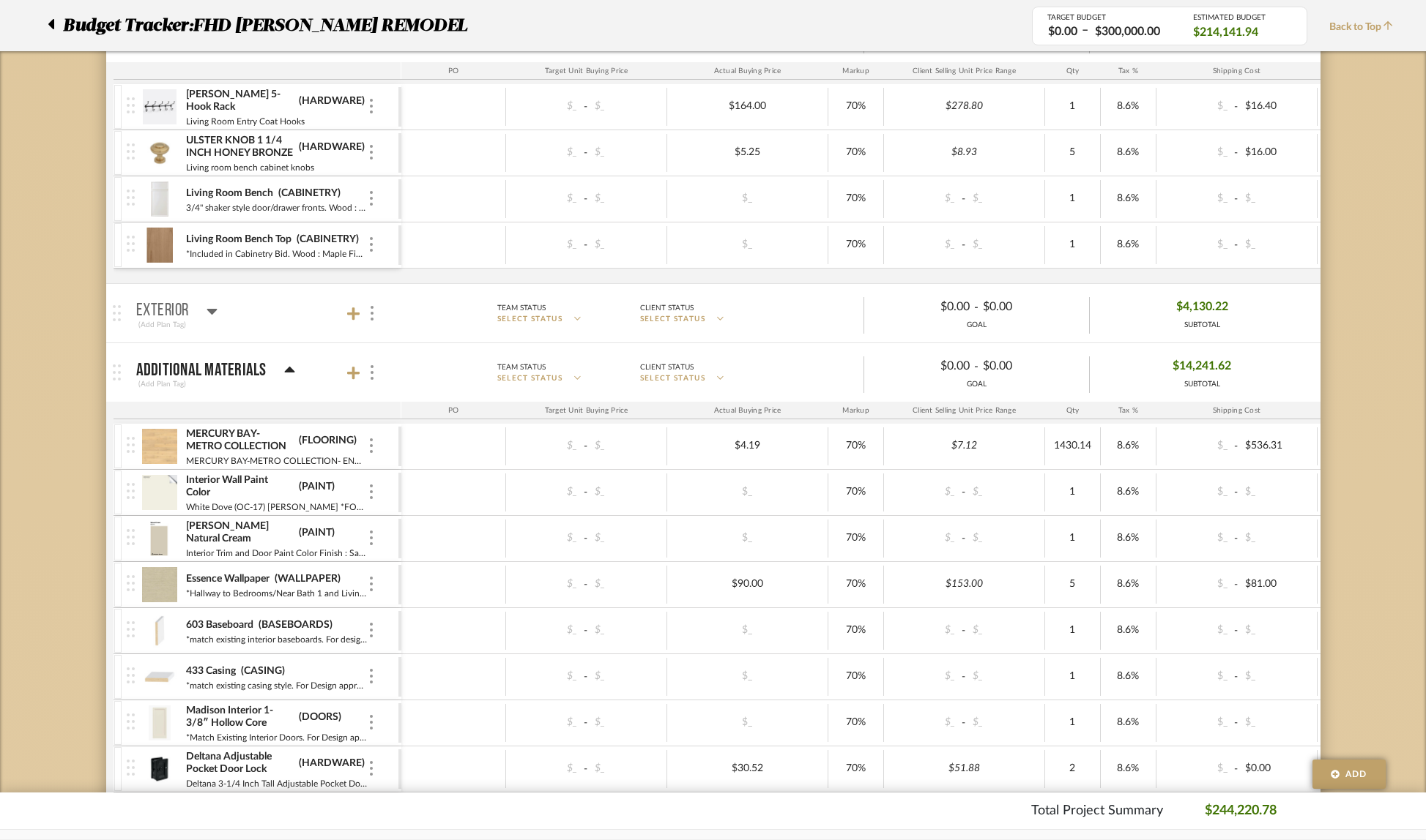
click at [212, 312] on icon at bounding box center [212, 312] width 10 height 6
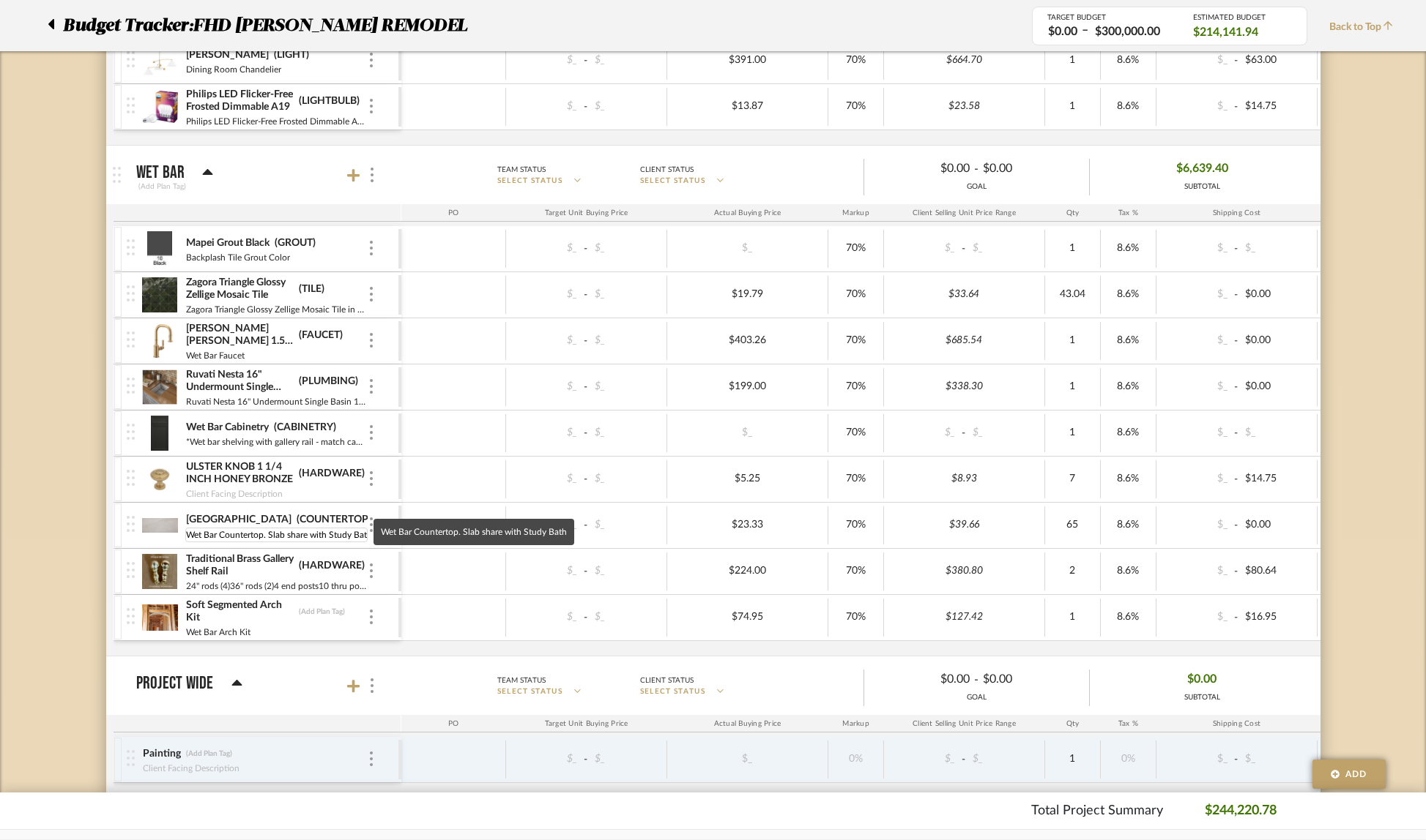
scroll to position [0, 4]
click at [159, 518] on img at bounding box center [160, 525] width 36 height 35
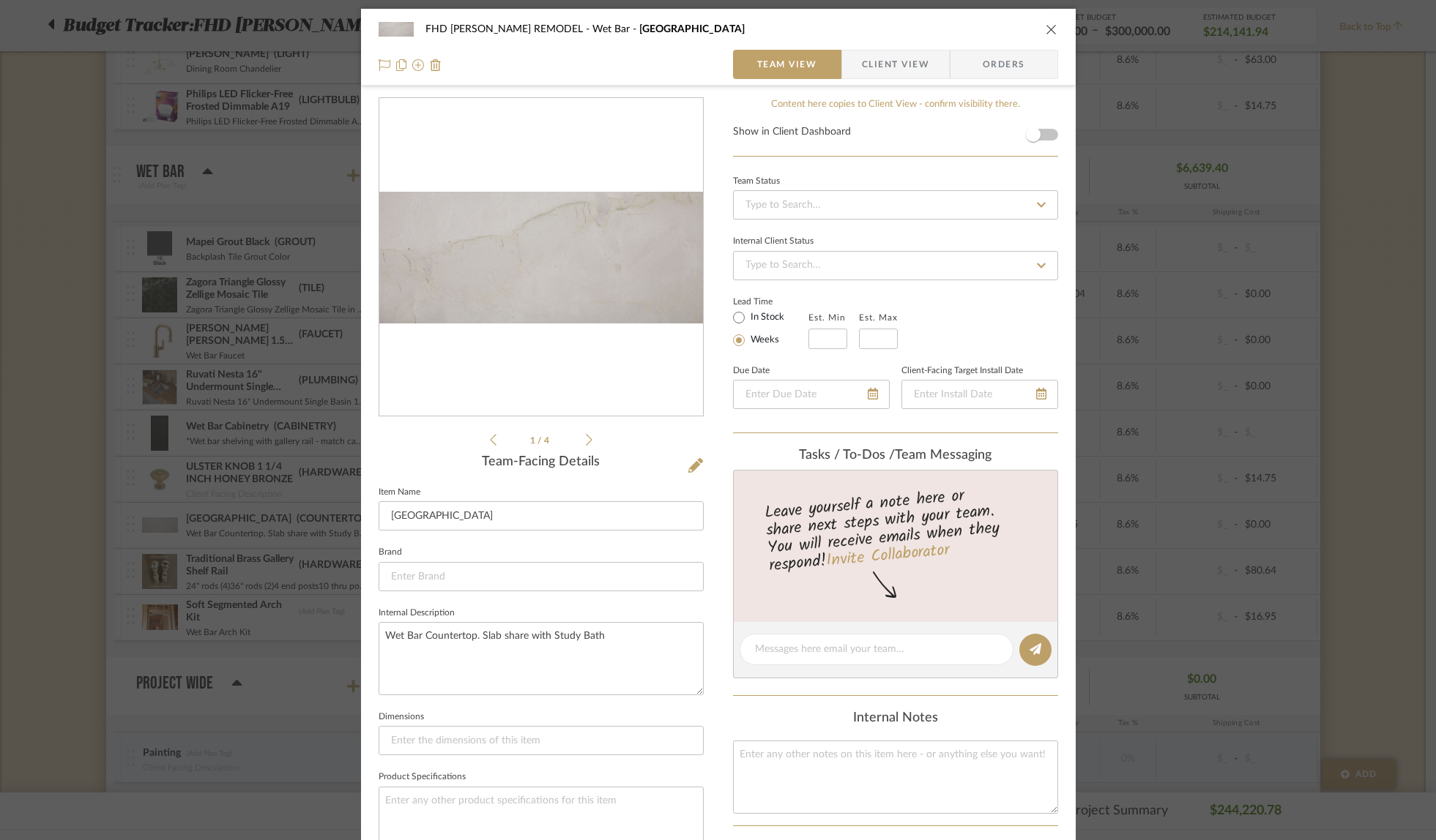
scroll to position [277, 0]
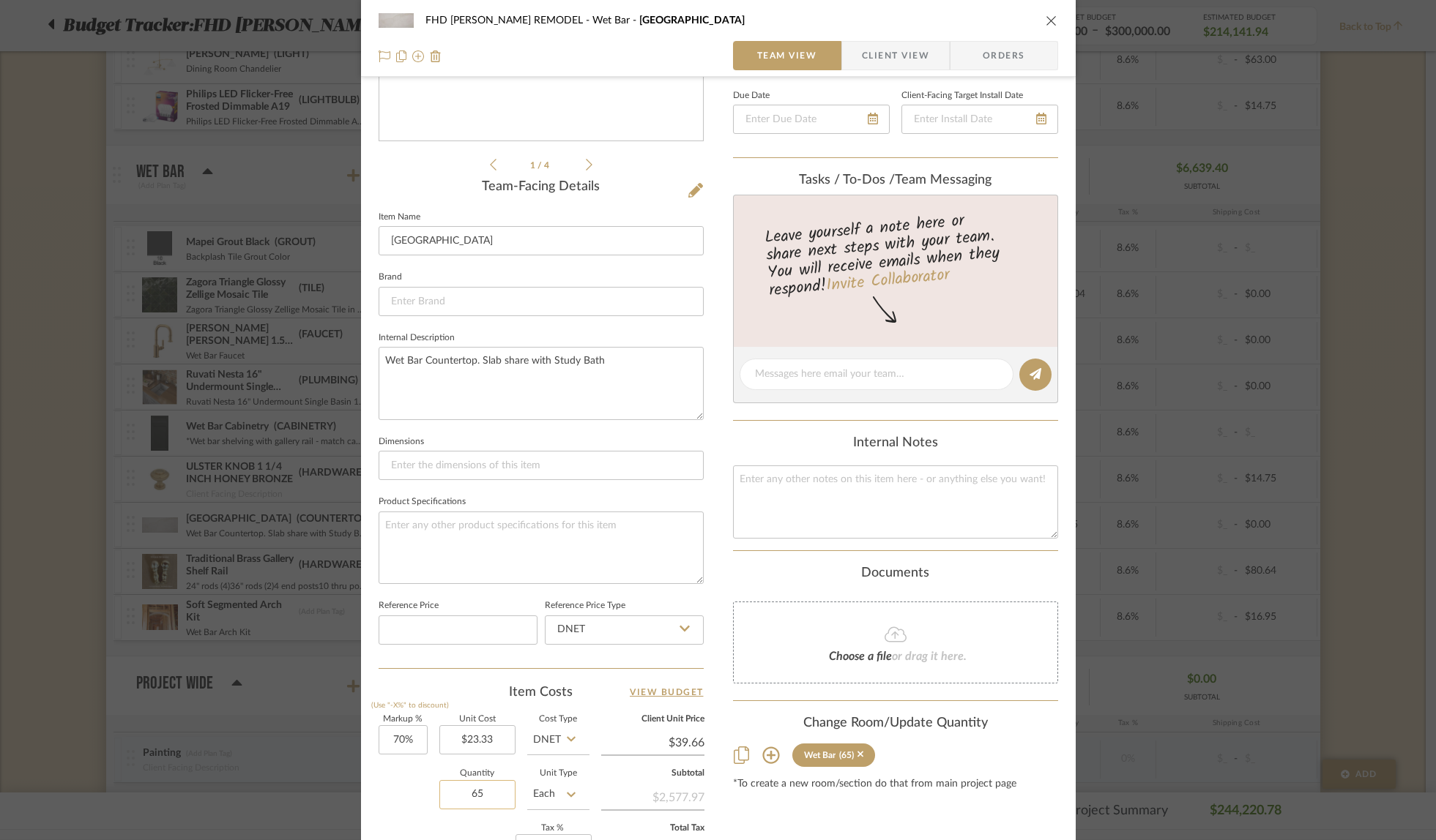
click at [492, 793] on input "65" at bounding box center [478, 794] width 76 height 29
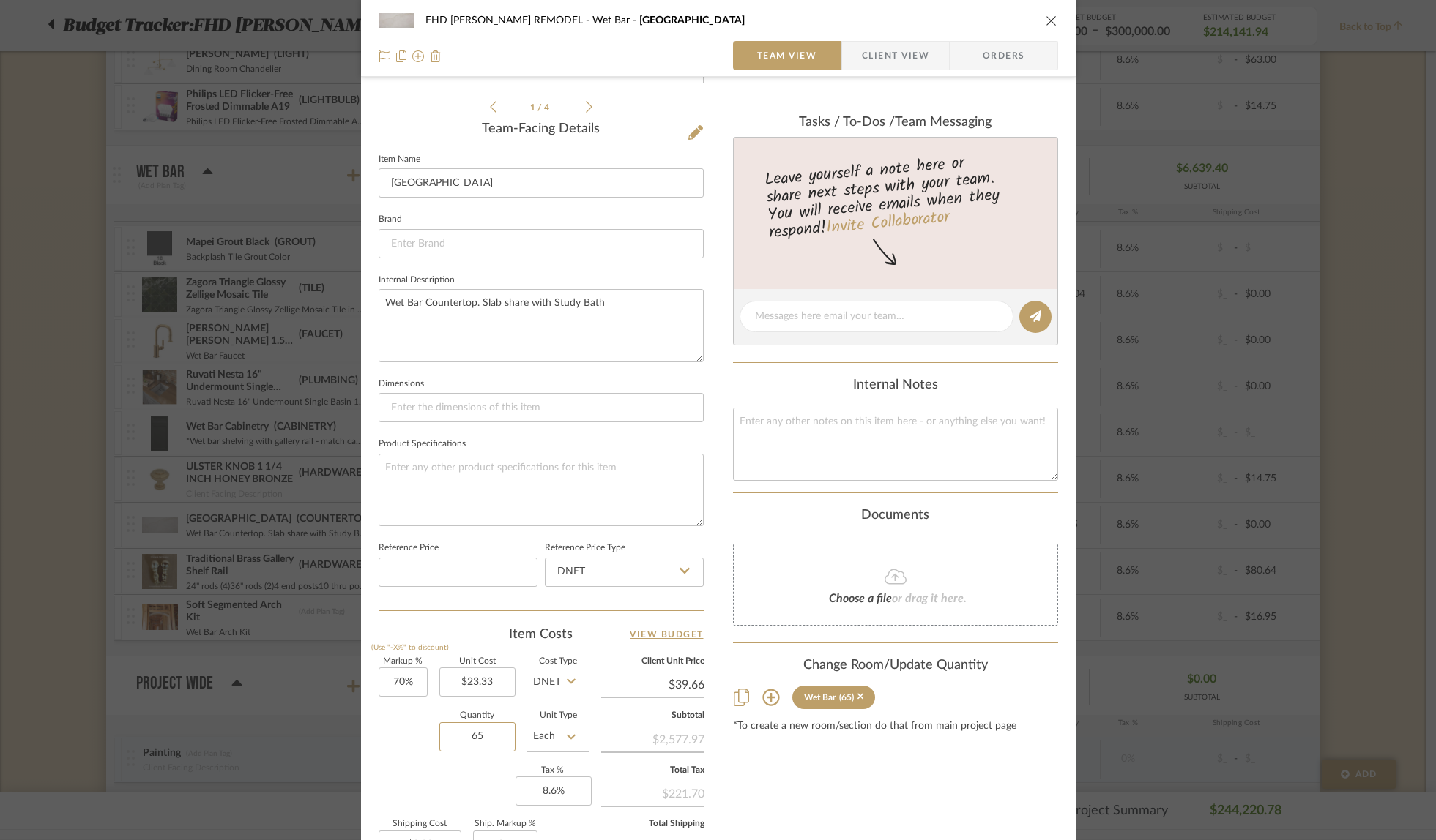
scroll to position [517, 0]
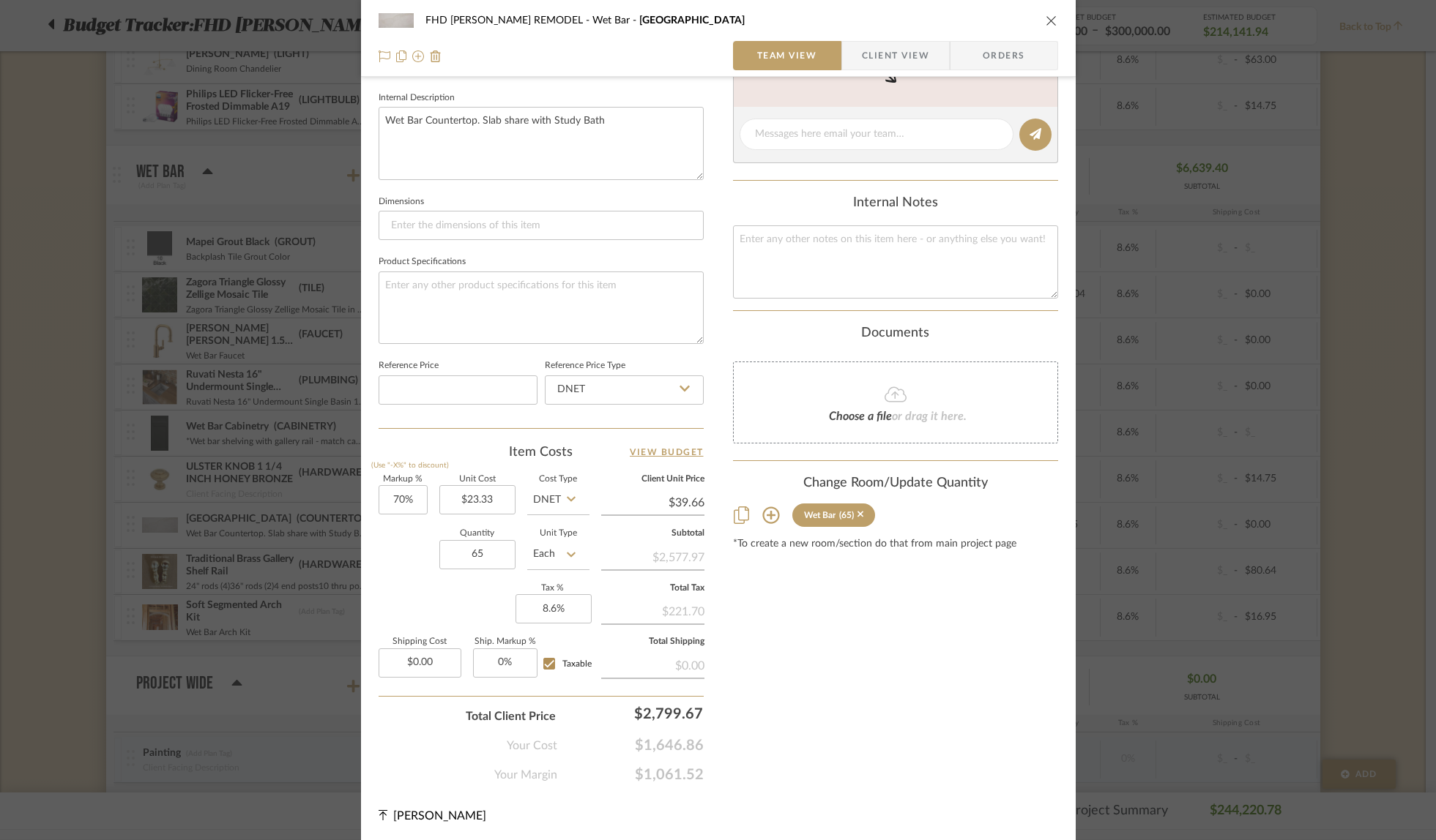
click at [466, 620] on div "Markup % (Use "-X%" to discount) 70% Unit Cost $23.33 Cost Type DNET Client Uni…" at bounding box center [540, 583] width 325 height 214
click at [475, 555] on input "65" at bounding box center [478, 555] width 76 height 29
click at [386, 536] on div "Quantity Unit Type Each" at bounding box center [484, 556] width 211 height 52
type input "1"
click at [477, 554] on input "1" at bounding box center [478, 555] width 76 height 29
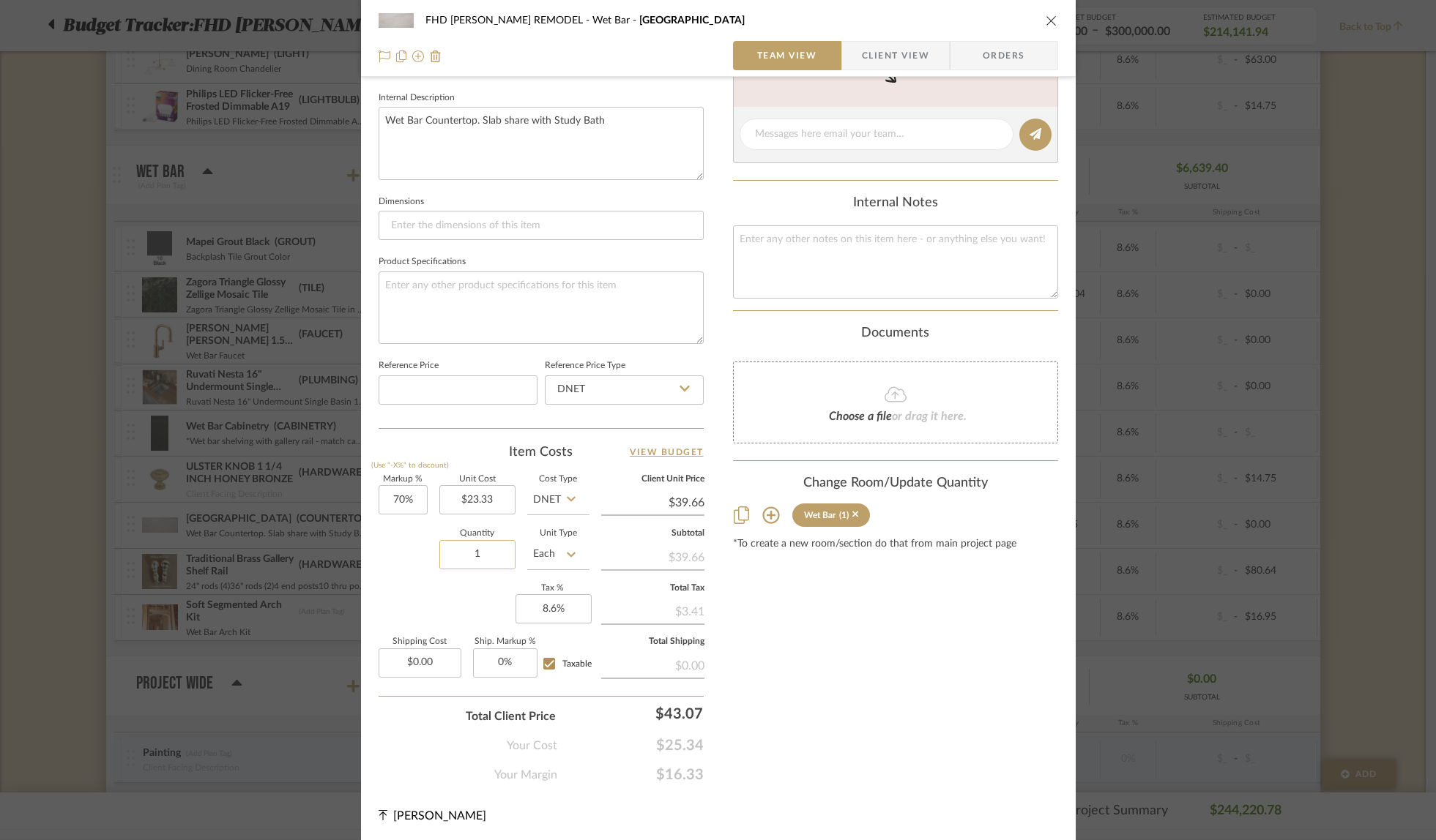
click at [487, 548] on input "1" at bounding box center [478, 555] width 76 height 29
drag, startPoint x: 487, startPoint y: 549, endPoint x: 463, endPoint y: 548, distance: 24.0
click at [463, 548] on input "1" at bounding box center [478, 555] width 76 height 29
click at [480, 552] on input "1" at bounding box center [478, 555] width 76 height 29
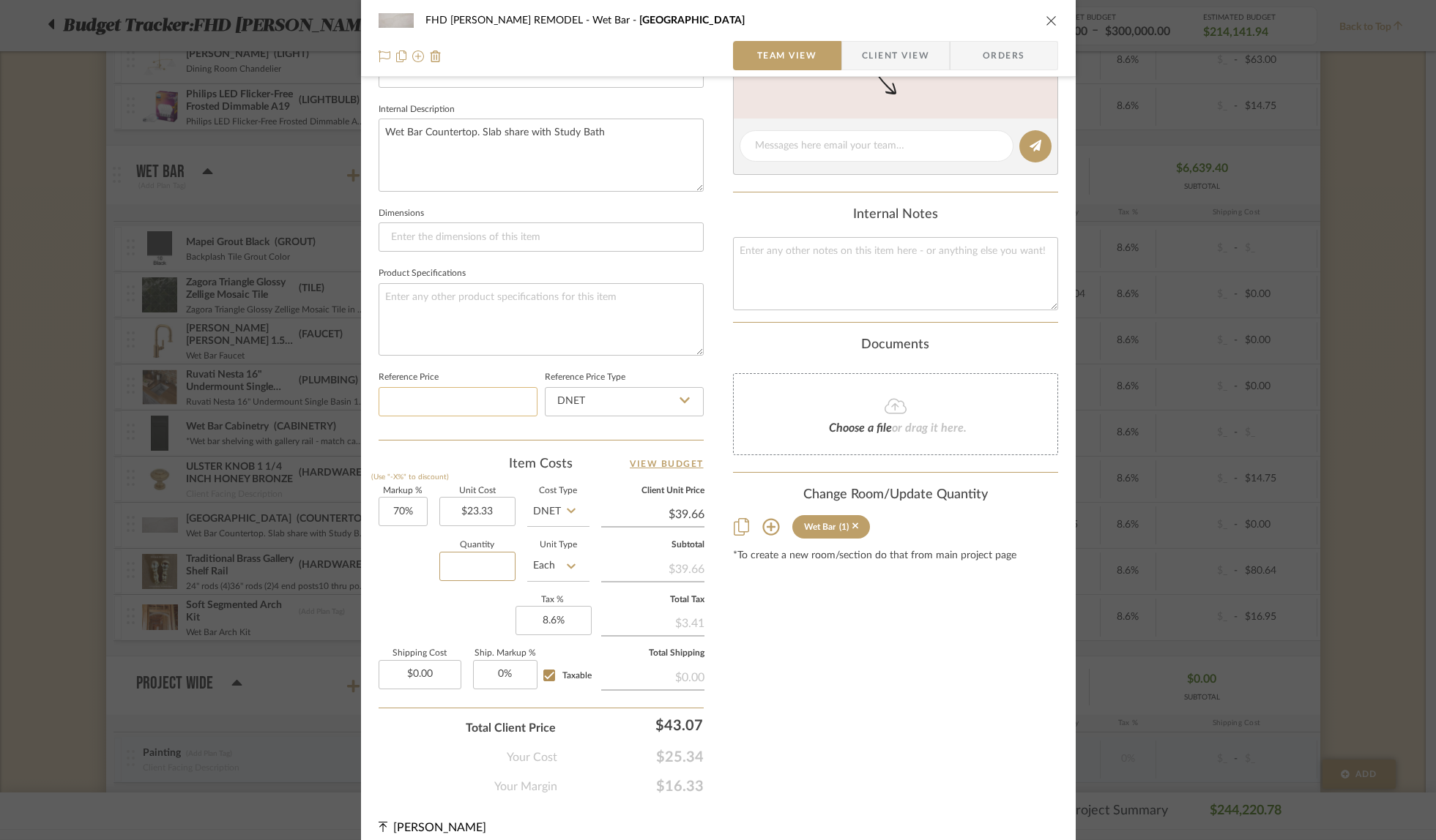
scroll to position [490, 0]
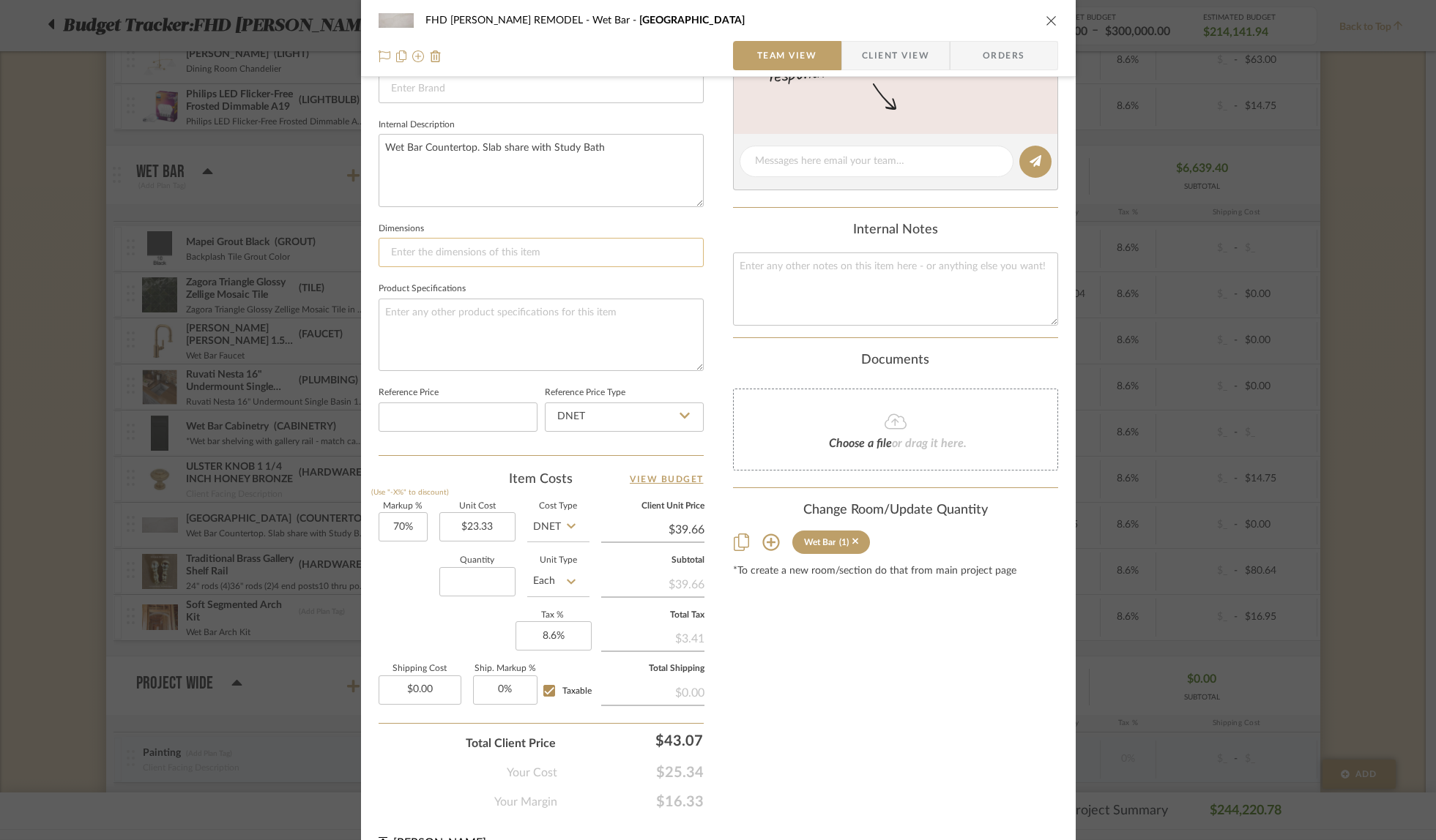
click at [417, 254] on input at bounding box center [540, 252] width 325 height 29
type input "1"
paste input "127 x 77""
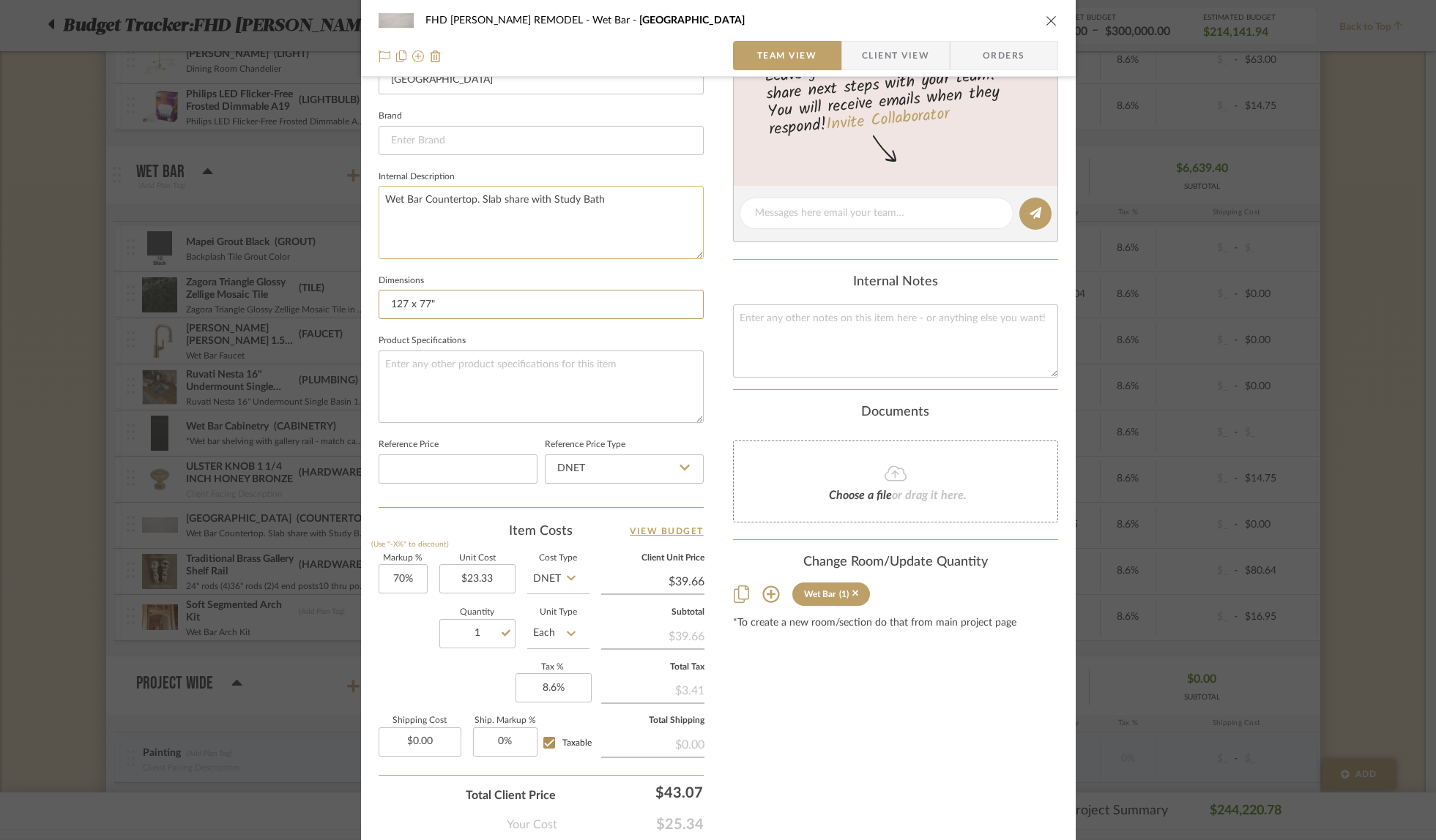
scroll to position [417, 0]
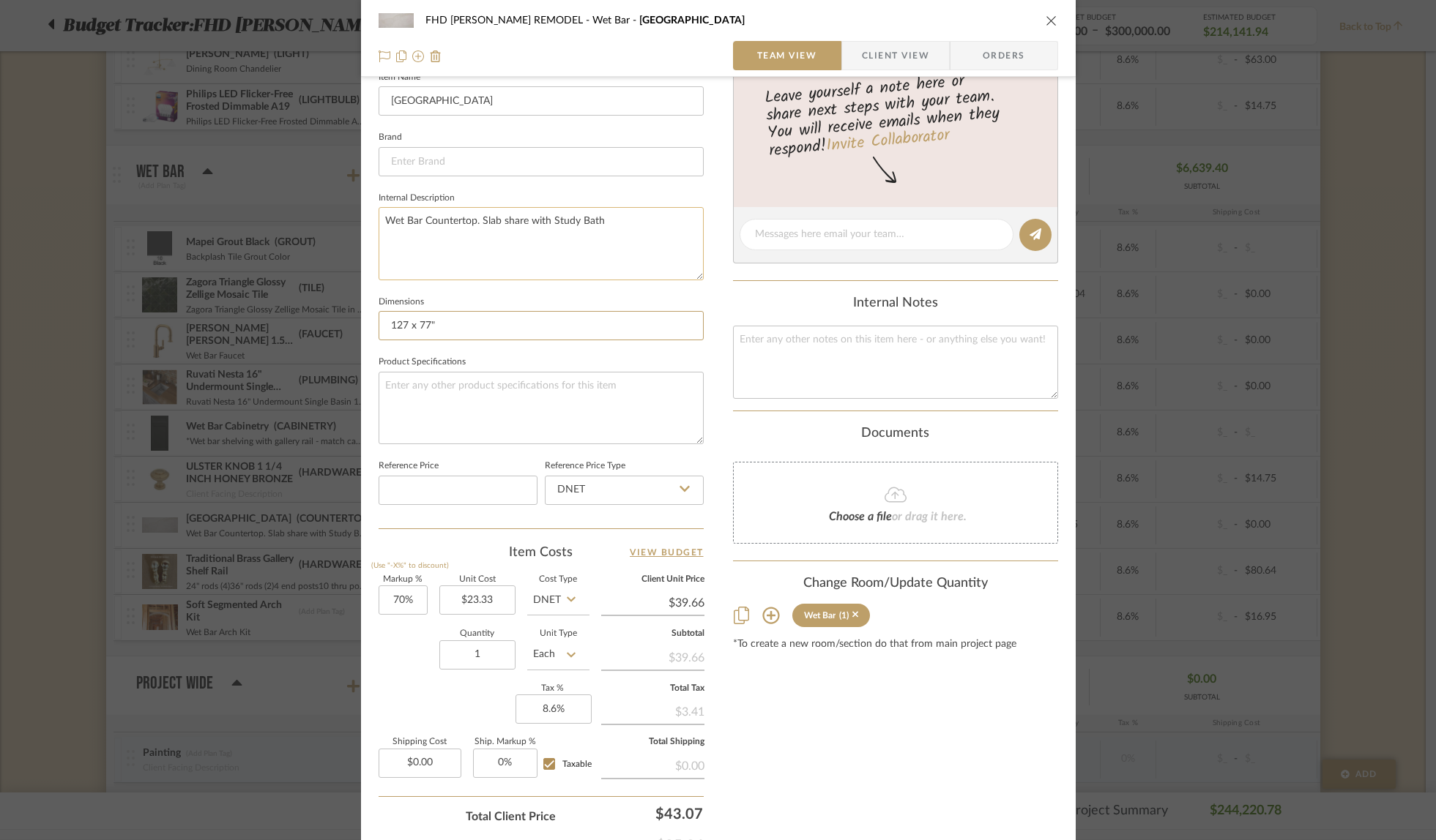
type input "127 x 77""
click at [550, 221] on textarea "Wet Bar Countertop. Slab share with Study Bath" at bounding box center [540, 243] width 325 height 72
click at [595, 223] on textarea "Wet Bar Countertop. Slab share with Study Bath" at bounding box center [540, 243] width 325 height 72
type textarea "Wet Bar Countertop. Slab share with Study Bath & Laundry Room. Slab Cost includ…"
click at [1046, 16] on icon "close" at bounding box center [1052, 21] width 12 height 12
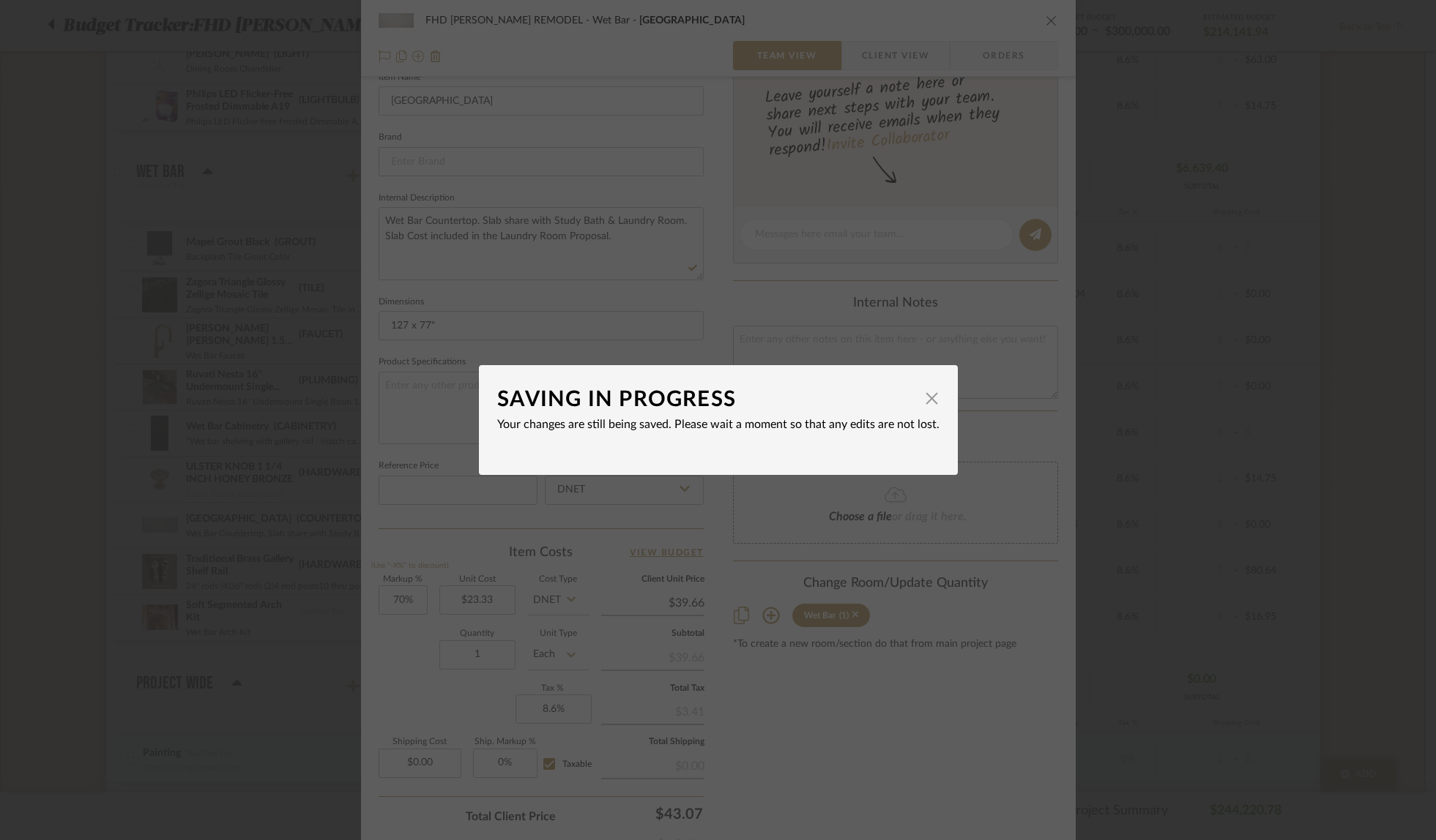
click at [929, 400] on span "button" at bounding box center [931, 398] width 29 height 29
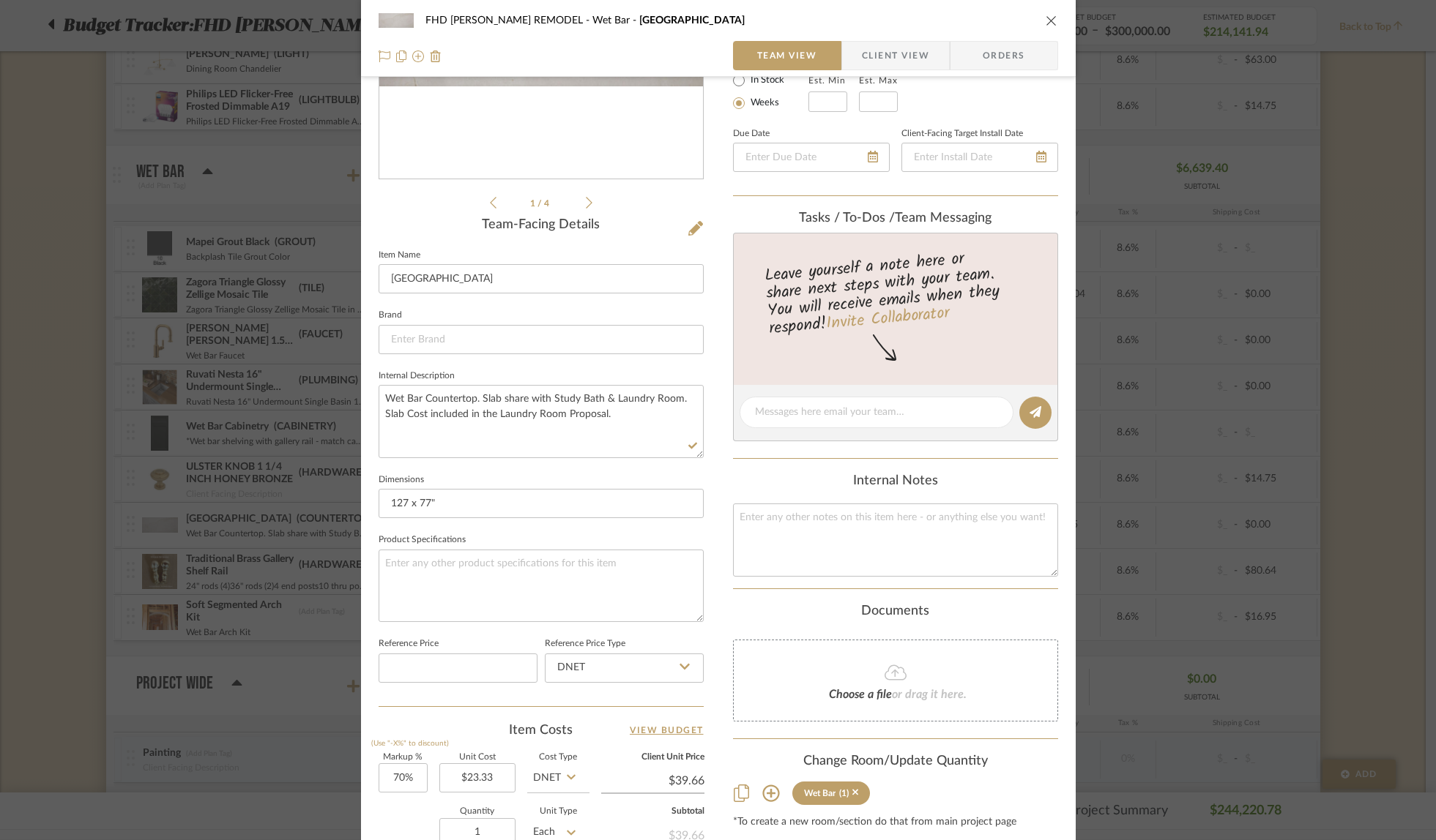
scroll to position [0, 0]
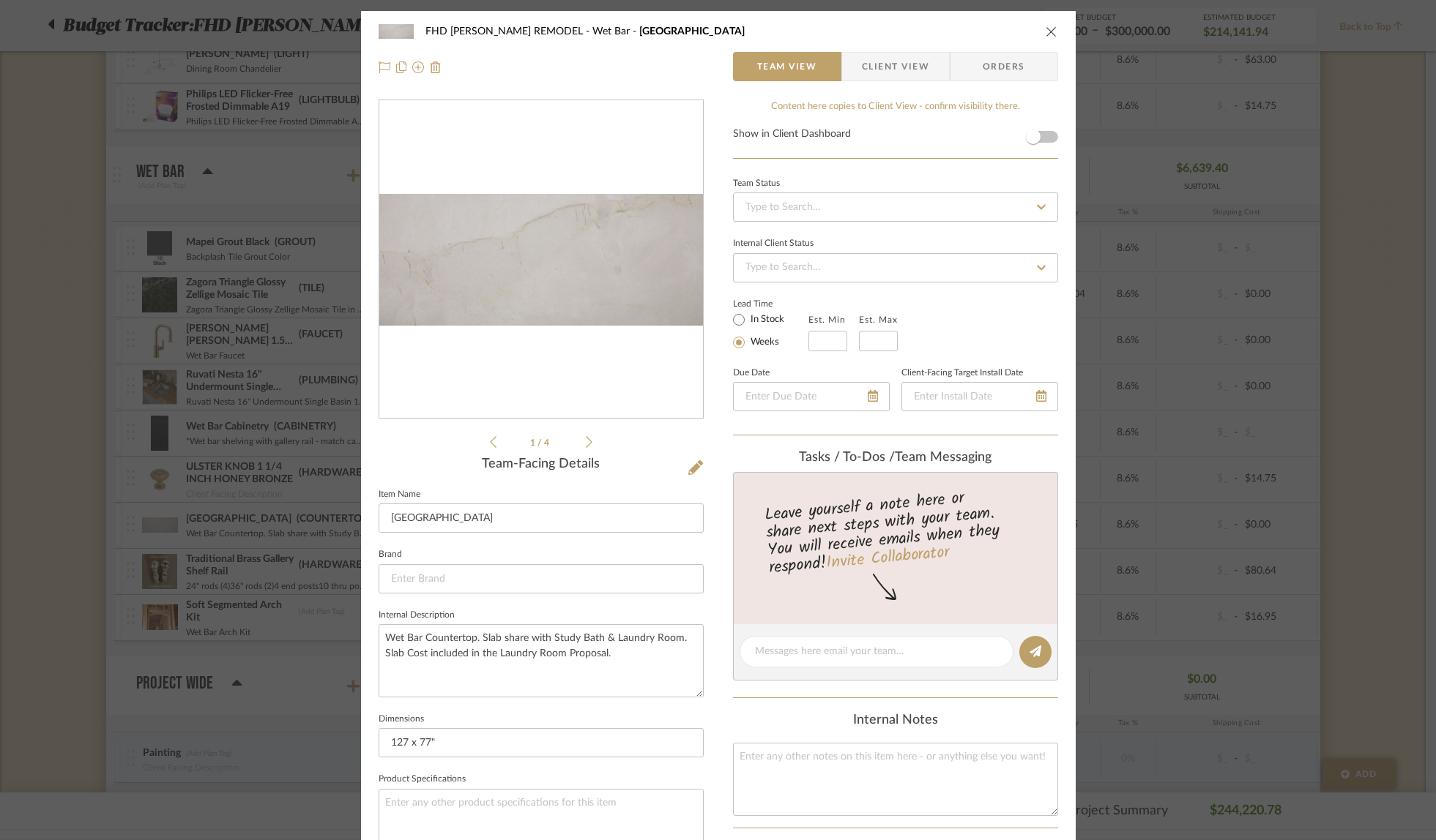
click at [1046, 28] on icon "close" at bounding box center [1052, 31] width 12 height 12
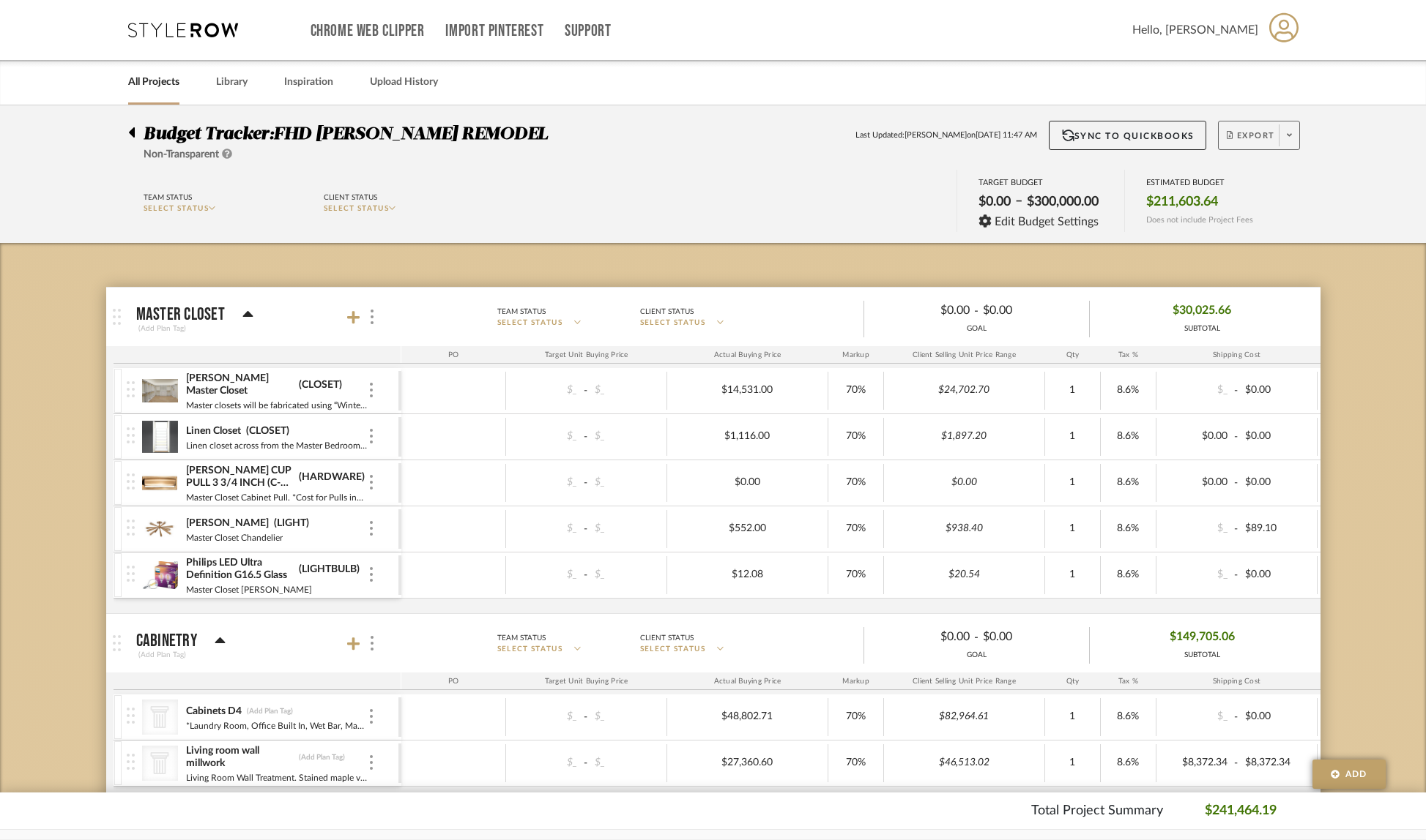
click at [1294, 139] on span at bounding box center [1288, 135] width 20 height 22
click at [1292, 182] on span "Export PDF" at bounding box center [1285, 177] width 110 height 13
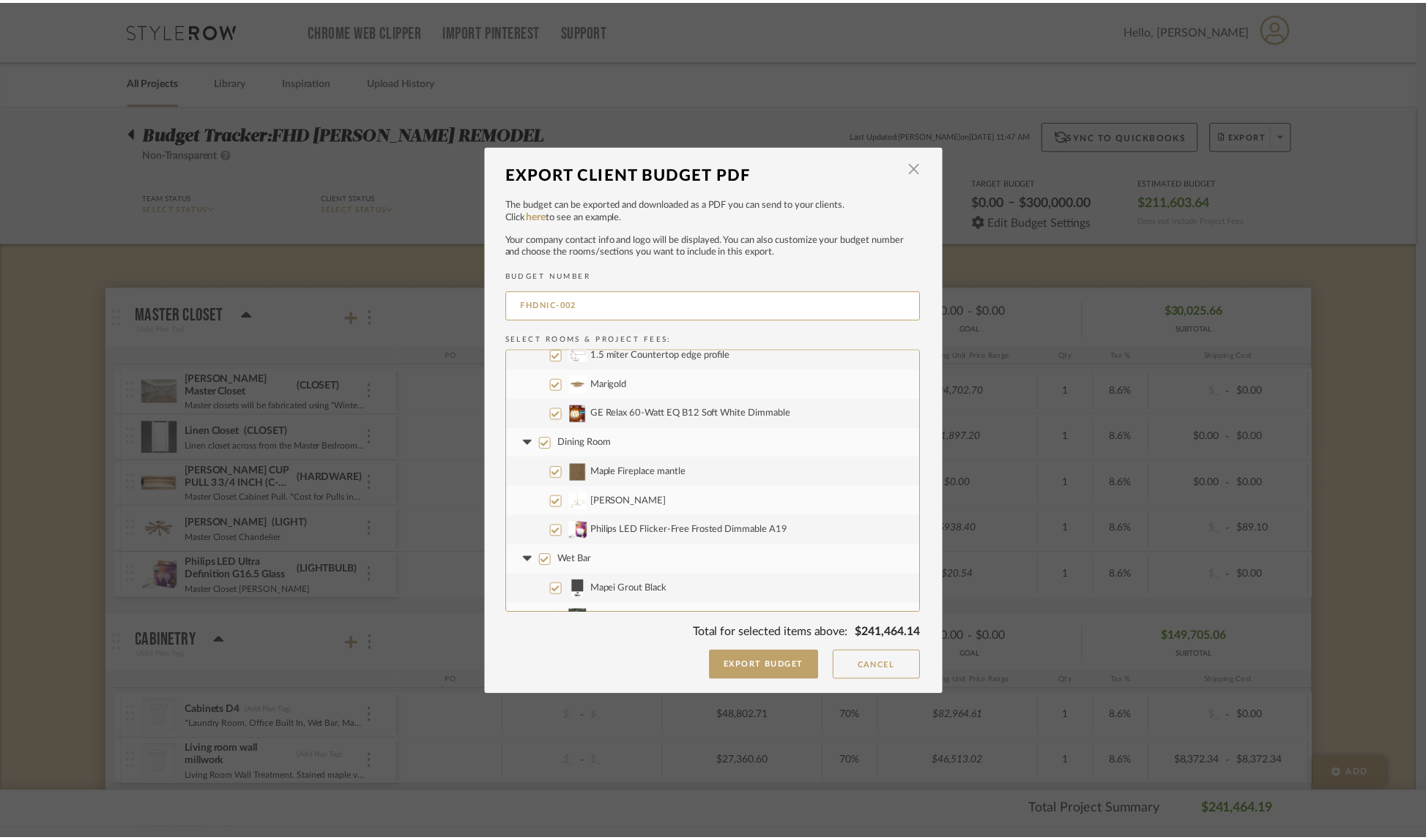
scroll to position [4129, 0]
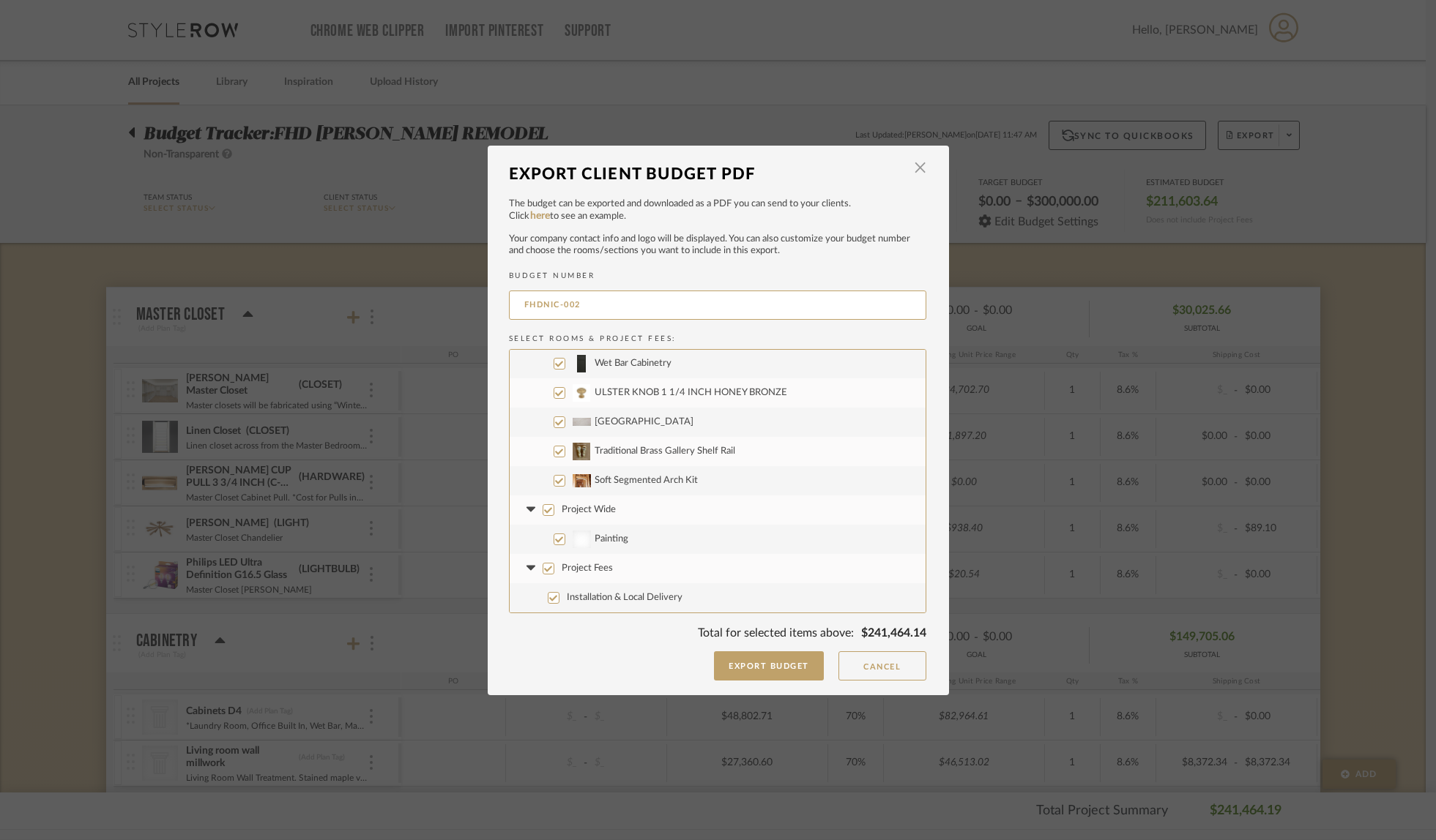
click at [543, 510] on input "Project Wide" at bounding box center [549, 510] width 12 height 12
checkbox input "false"
click at [546, 567] on input "Project Fees" at bounding box center [549, 569] width 12 height 12
checkbox input "false"
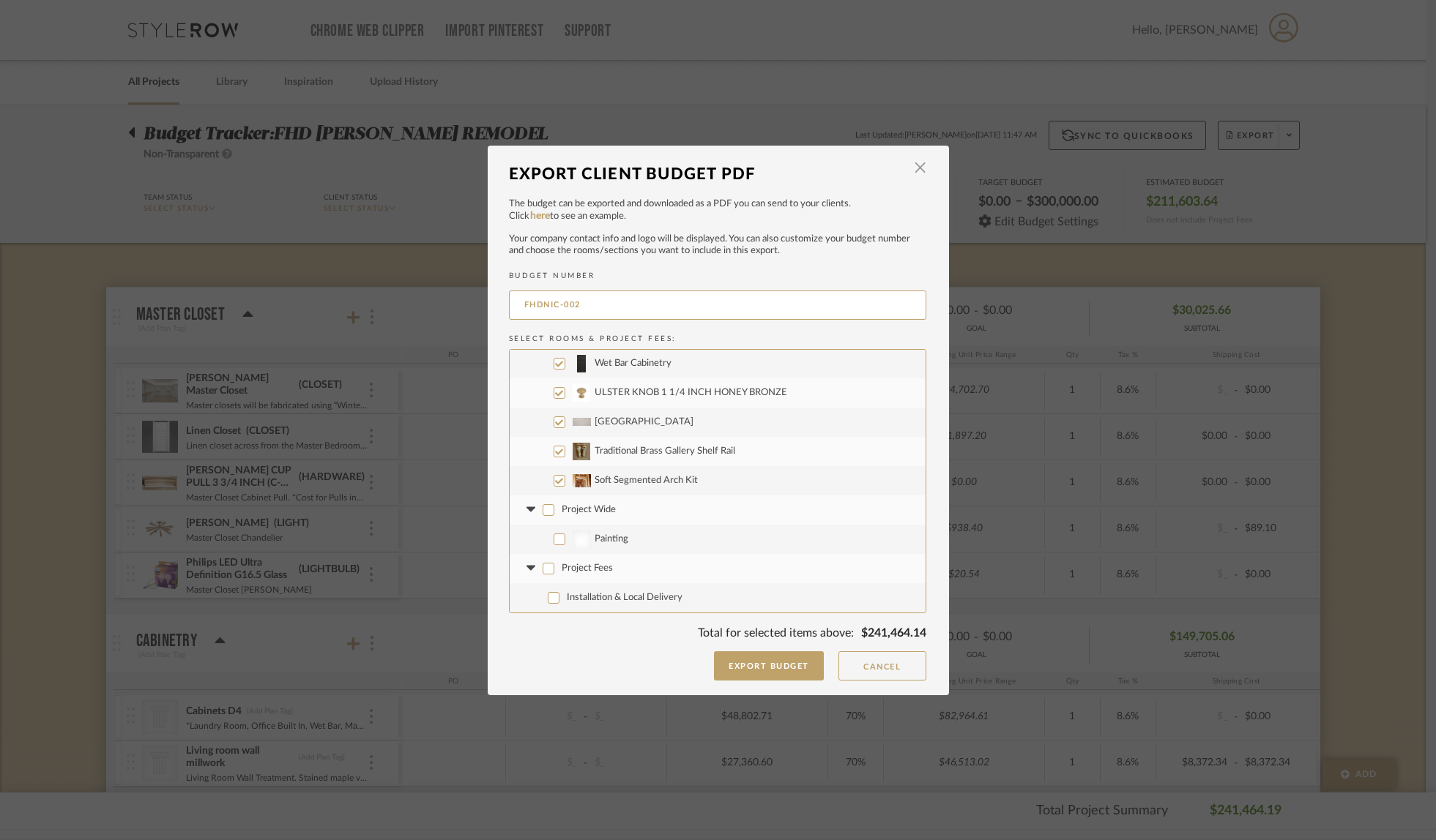
checkbox input "false"
click at [749, 668] on button "Export Budget" at bounding box center [768, 666] width 110 height 29
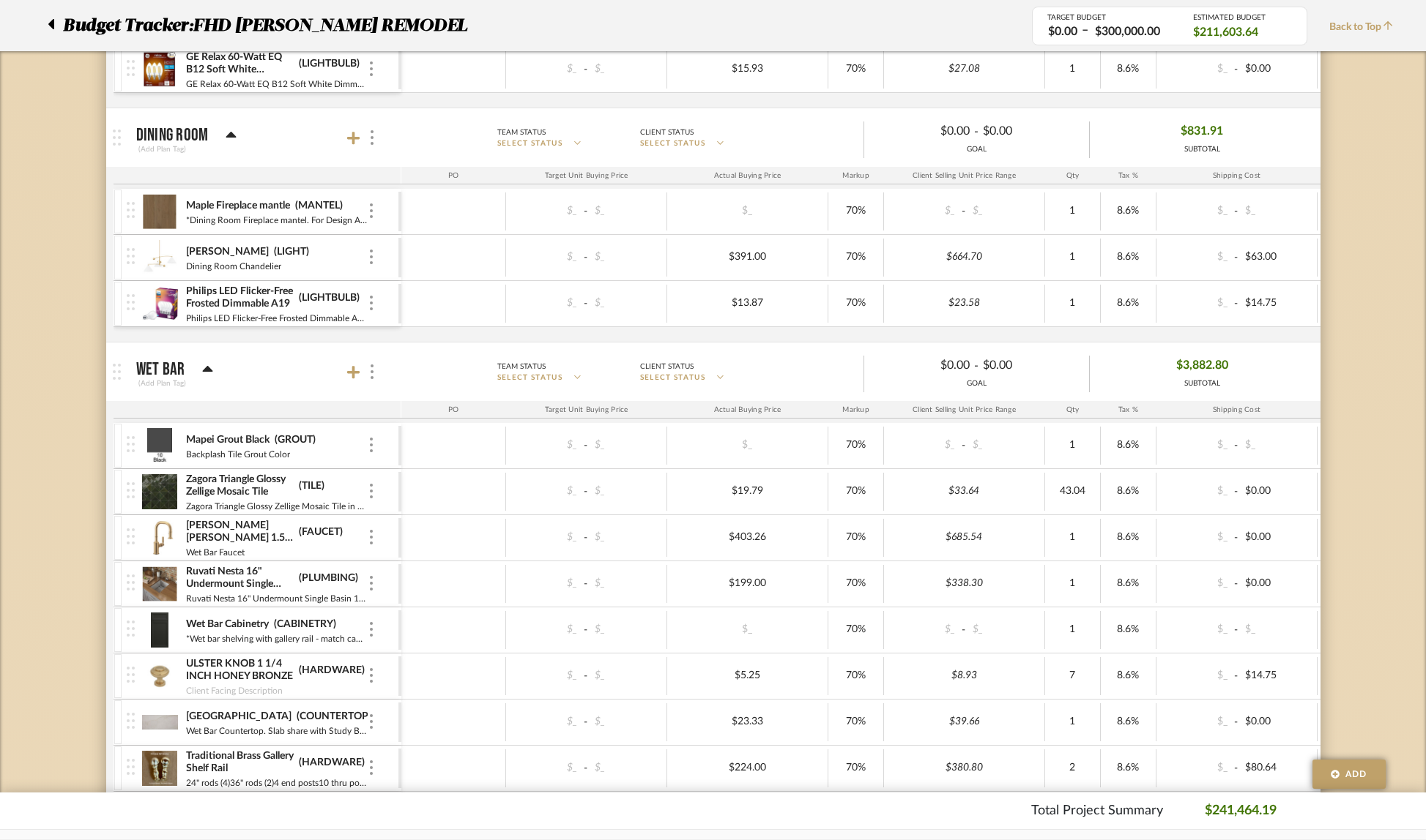
scroll to position [7012, 0]
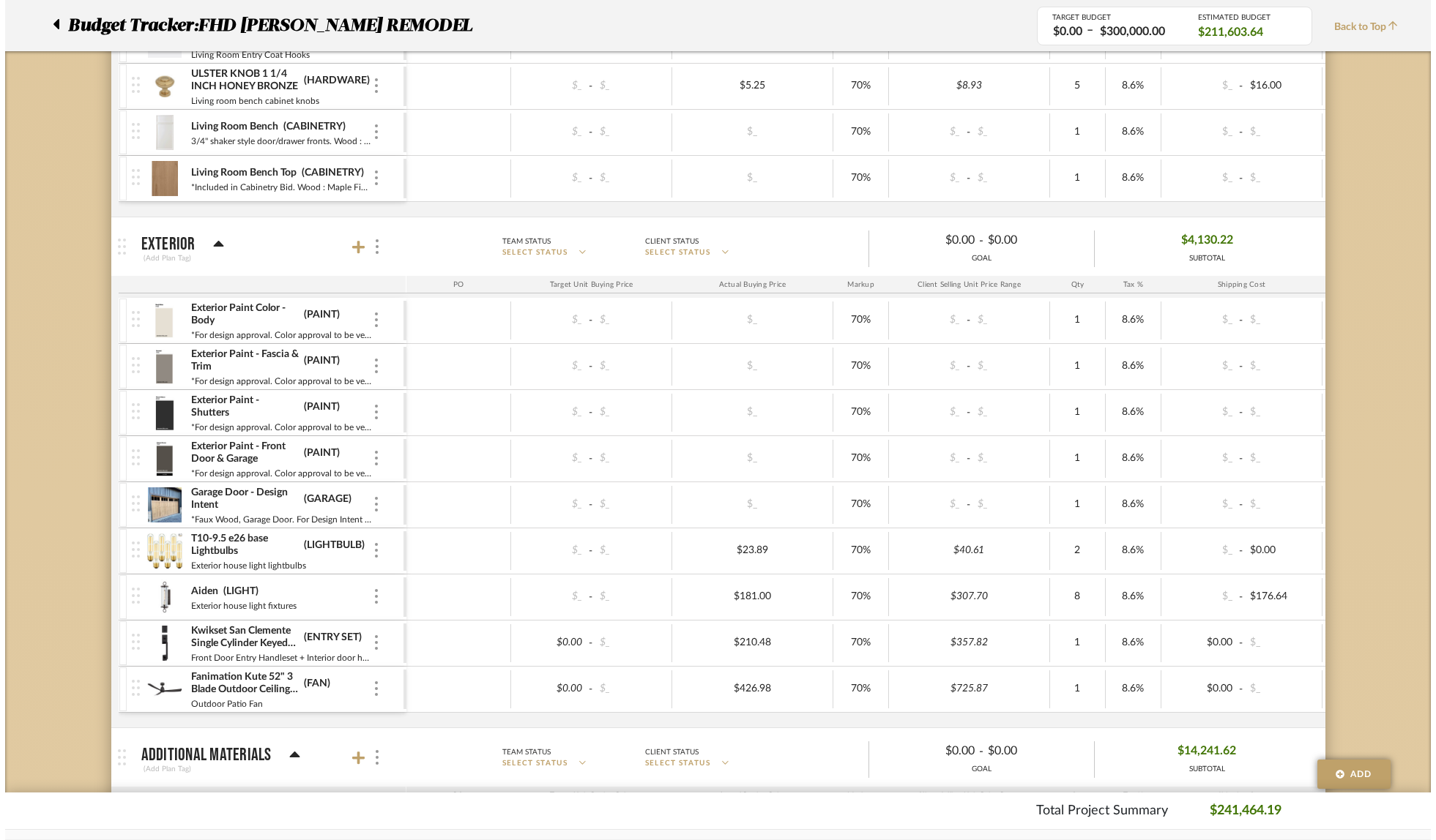
scroll to position [0, 0]
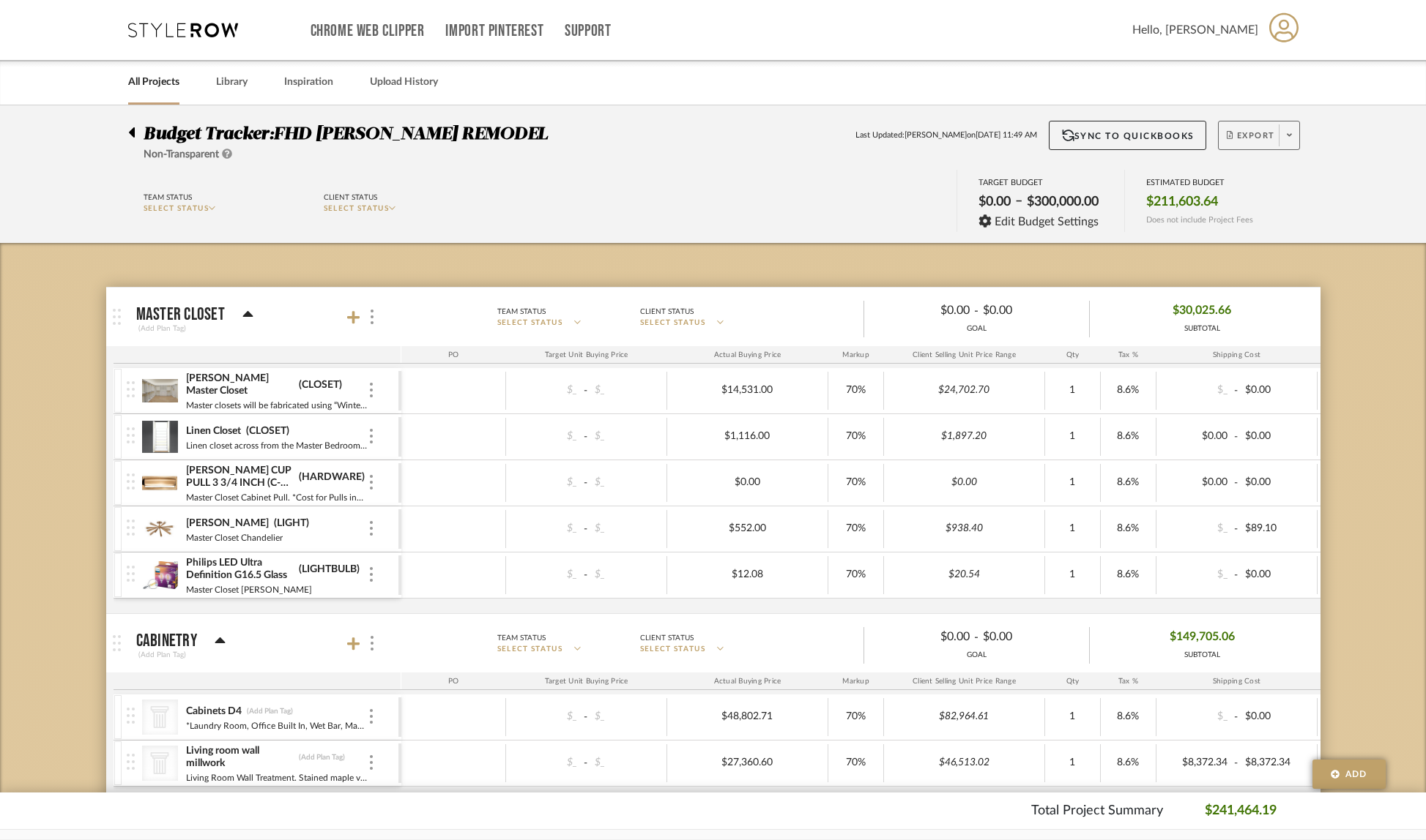
click at [1287, 136] on icon at bounding box center [1289, 135] width 5 height 8
click at [1281, 174] on span "Export PDF" at bounding box center [1285, 177] width 110 height 13
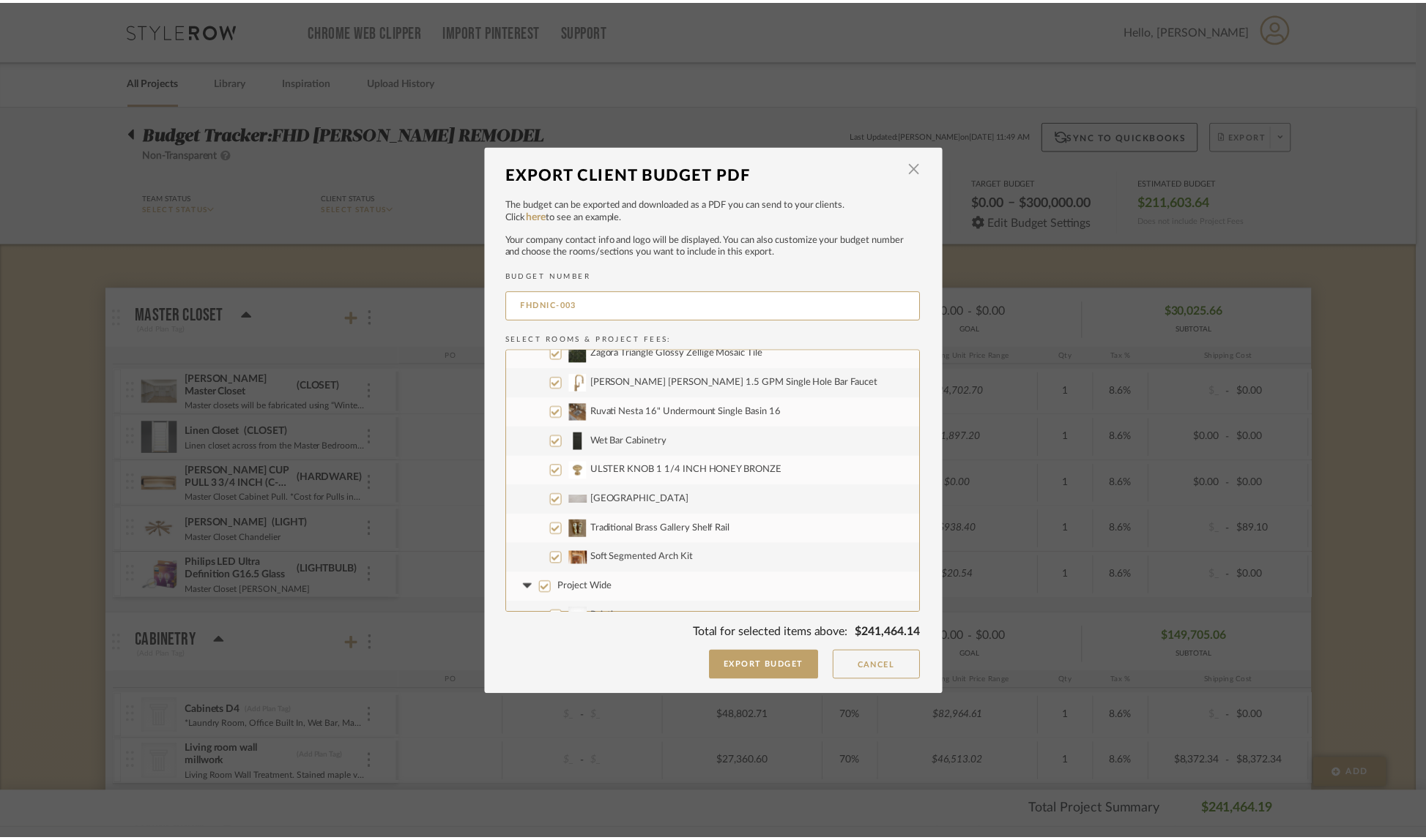
scroll to position [4129, 0]
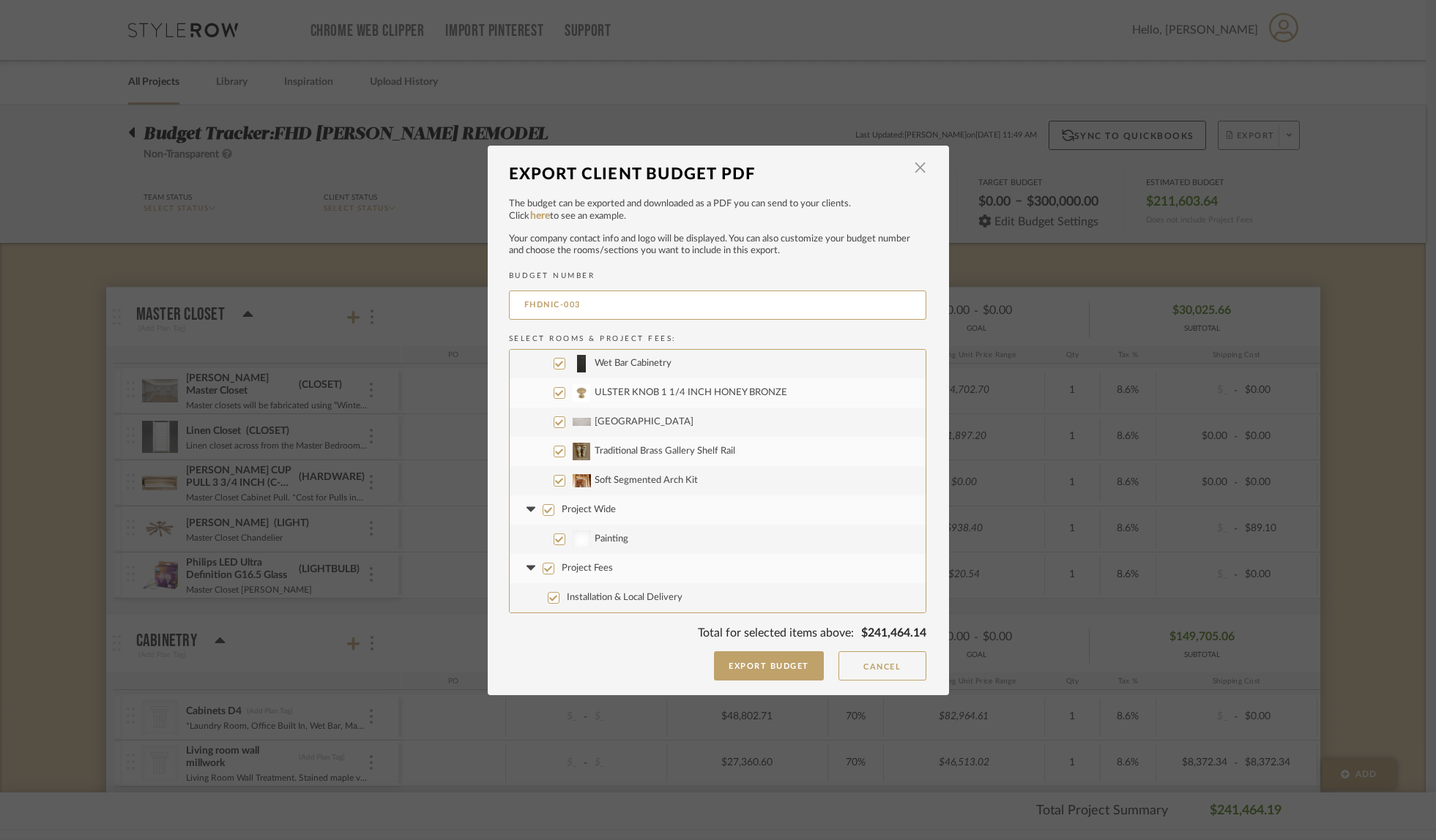
click at [546, 566] on input "Project Fees" at bounding box center [549, 569] width 12 height 12
checkbox input "false"
click at [543, 510] on input "Project Wide" at bounding box center [549, 510] width 12 height 12
checkbox input "false"
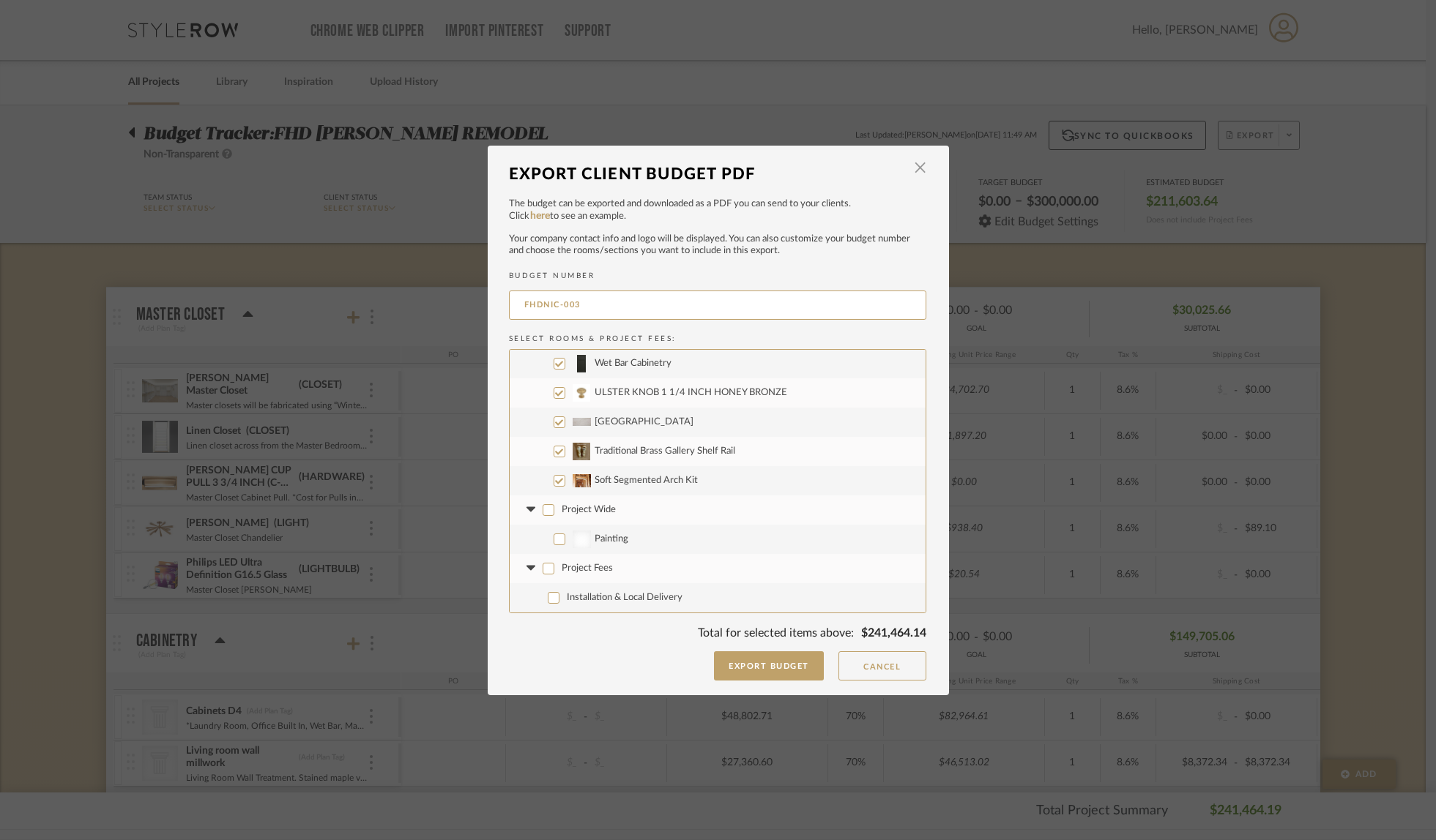
checkbox input "false"
click at [803, 669] on button "Export Budget" at bounding box center [768, 666] width 110 height 29
